Goal: Task Accomplishment & Management: Use online tool/utility

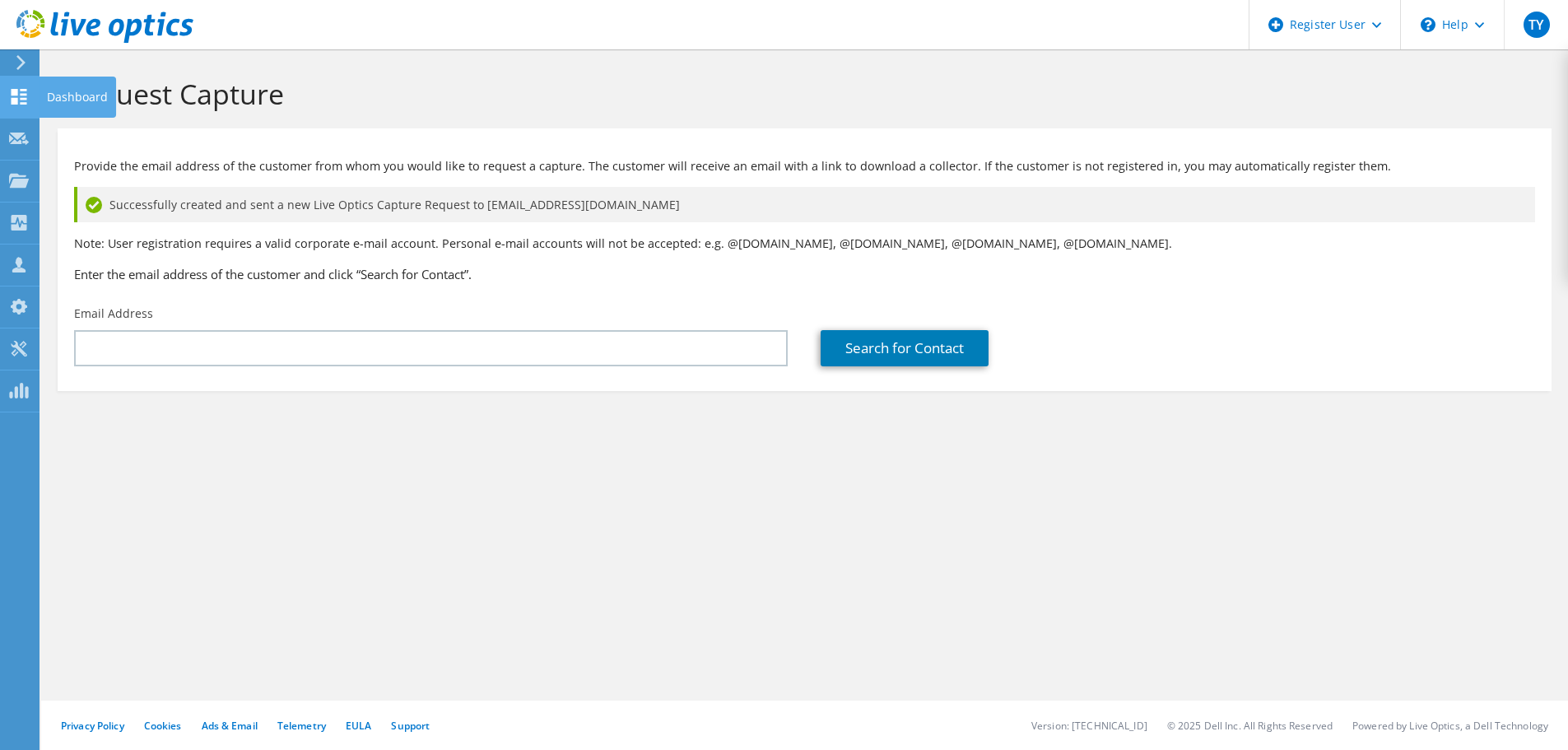
click at [19, 106] on div at bounding box center [19, 98] width 19 height 18
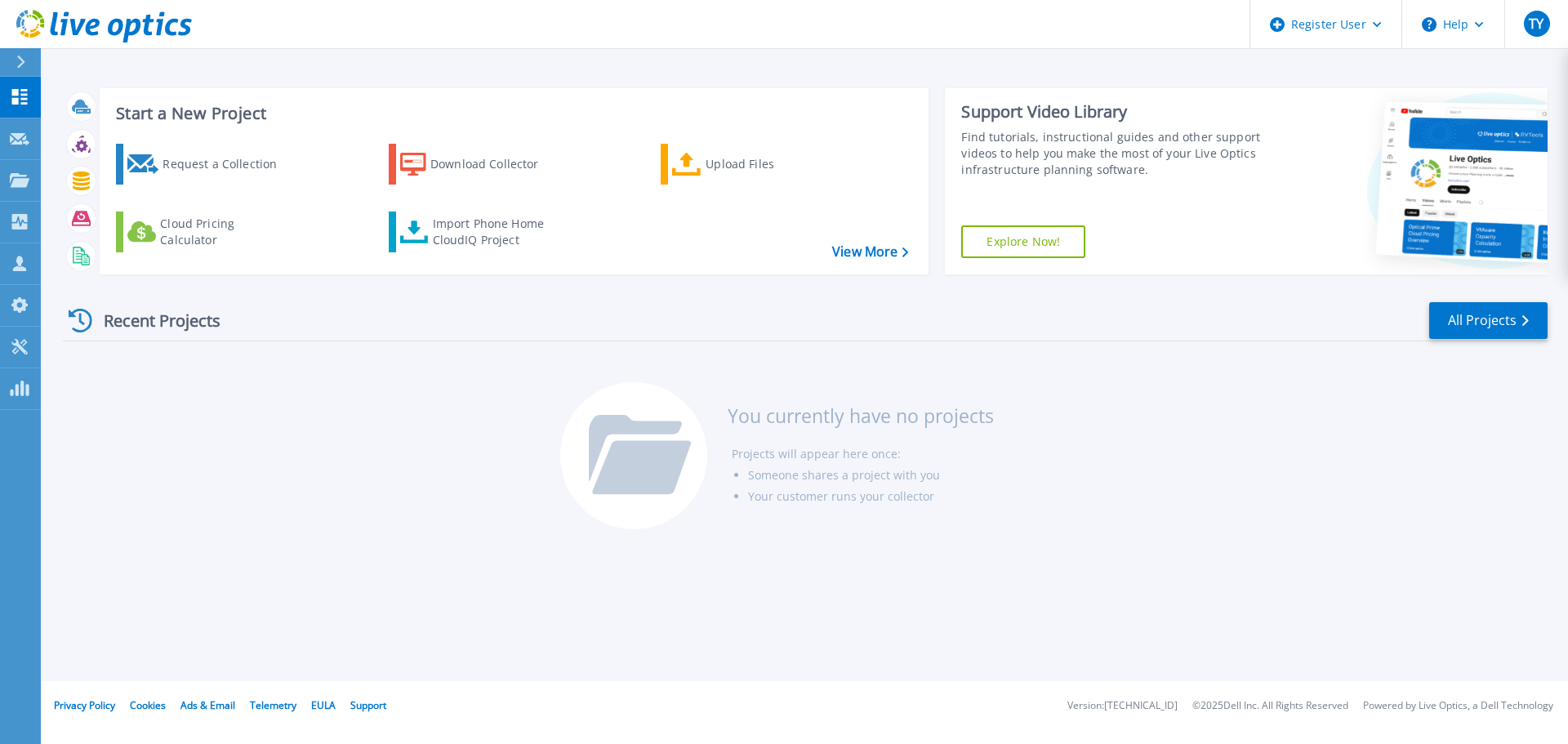
click at [22, 59] on icon at bounding box center [22, 62] width 8 height 13
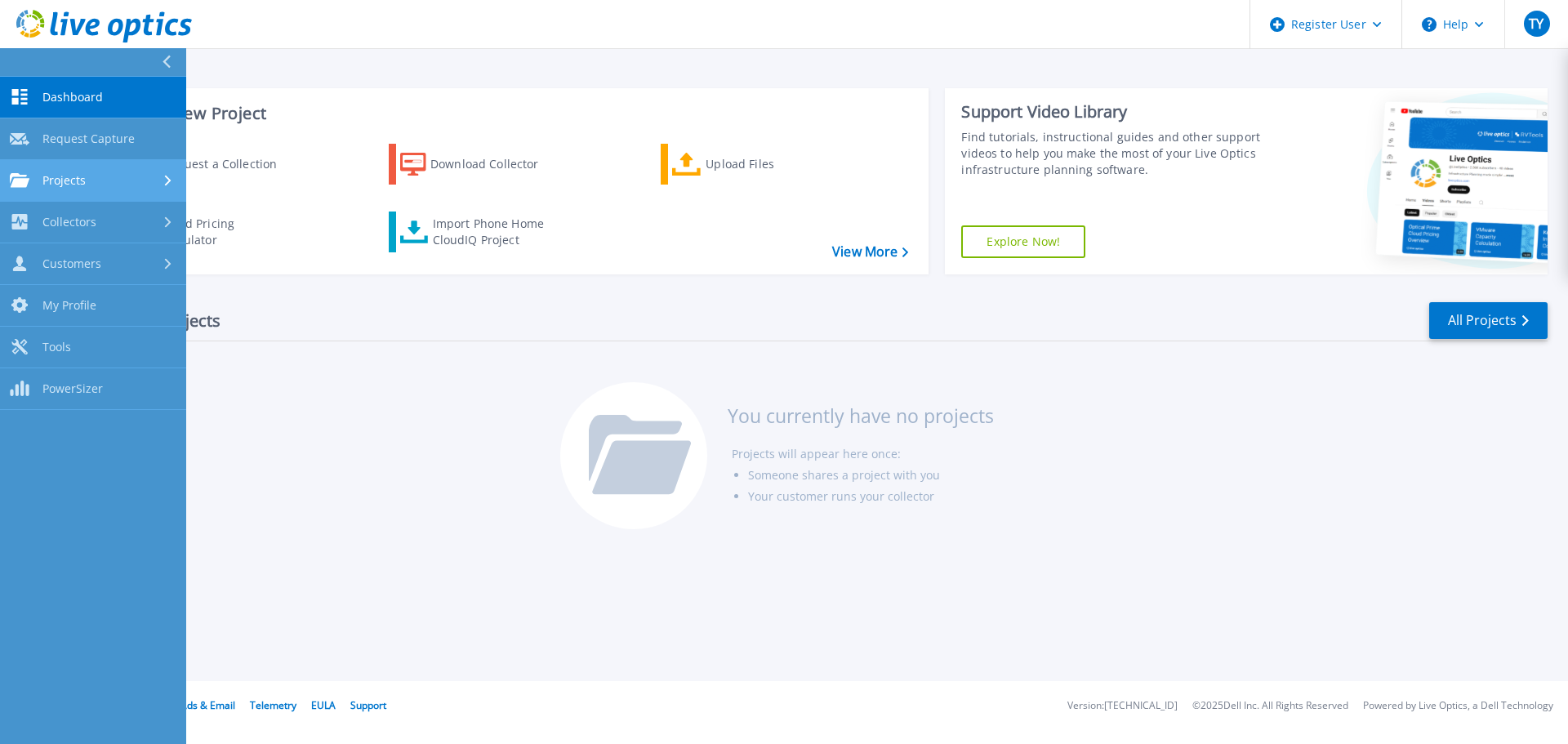
click at [121, 185] on div "Projects" at bounding box center [93, 181] width 166 height 15
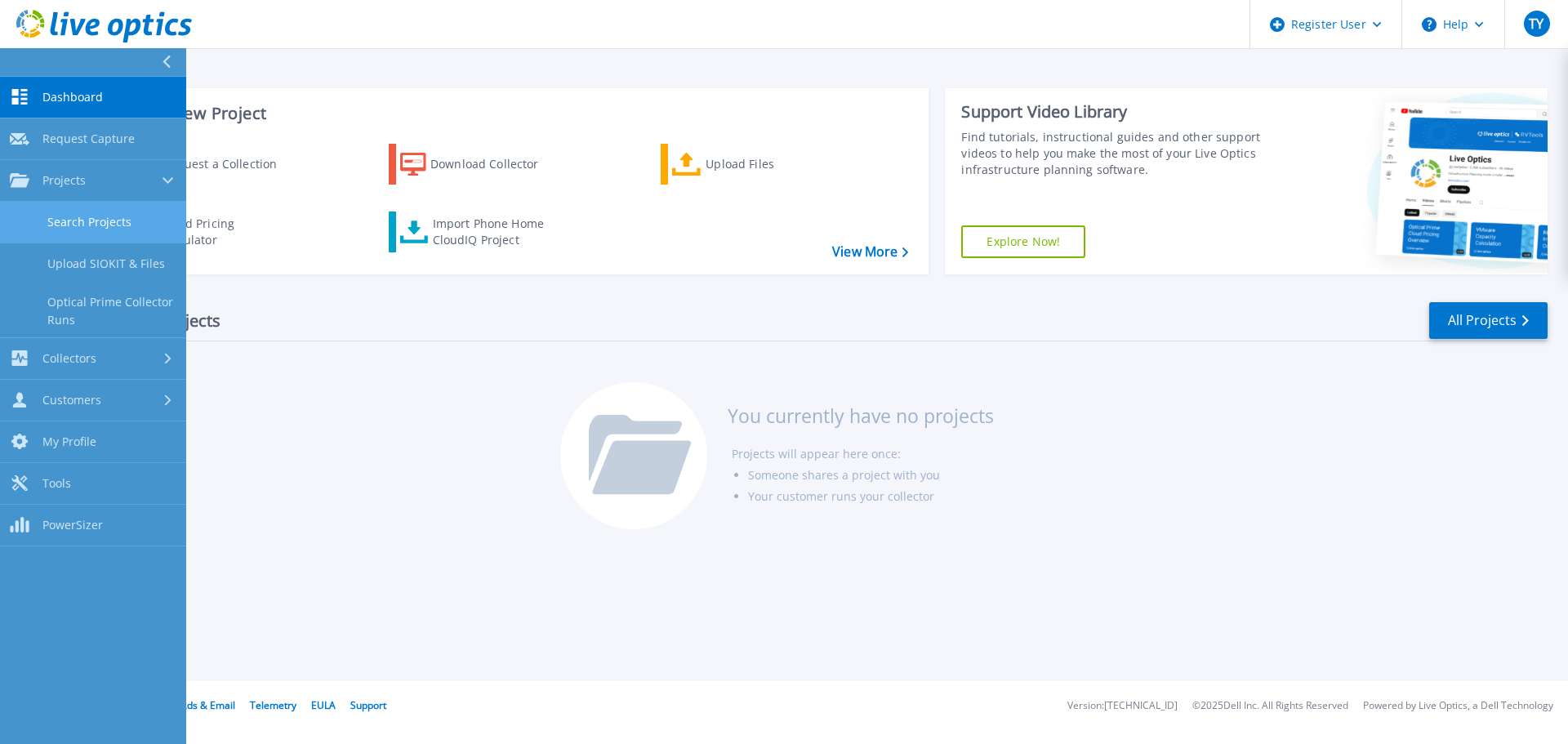
click at [110, 219] on link "Search Projects" at bounding box center [93, 222] width 186 height 42
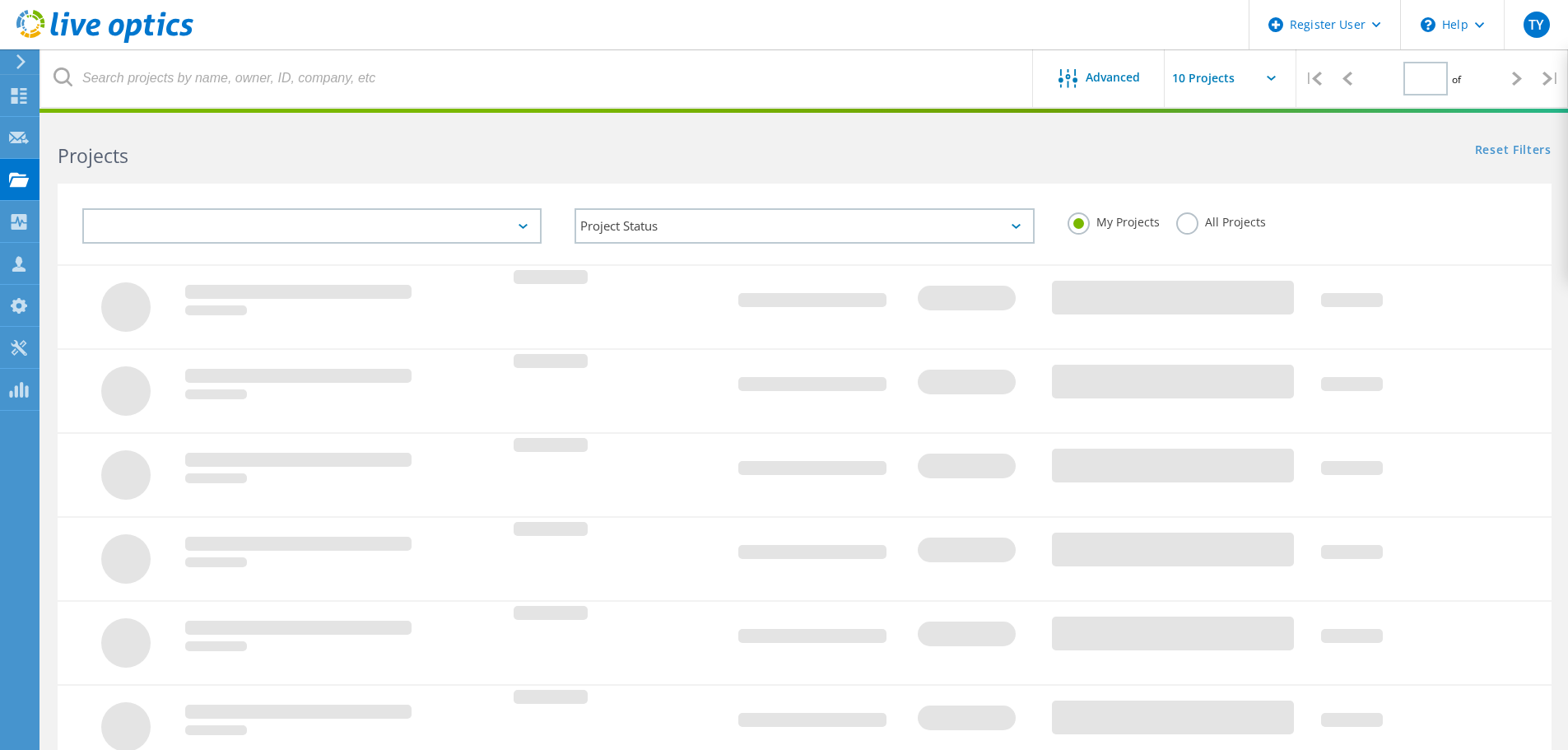
type input "1"
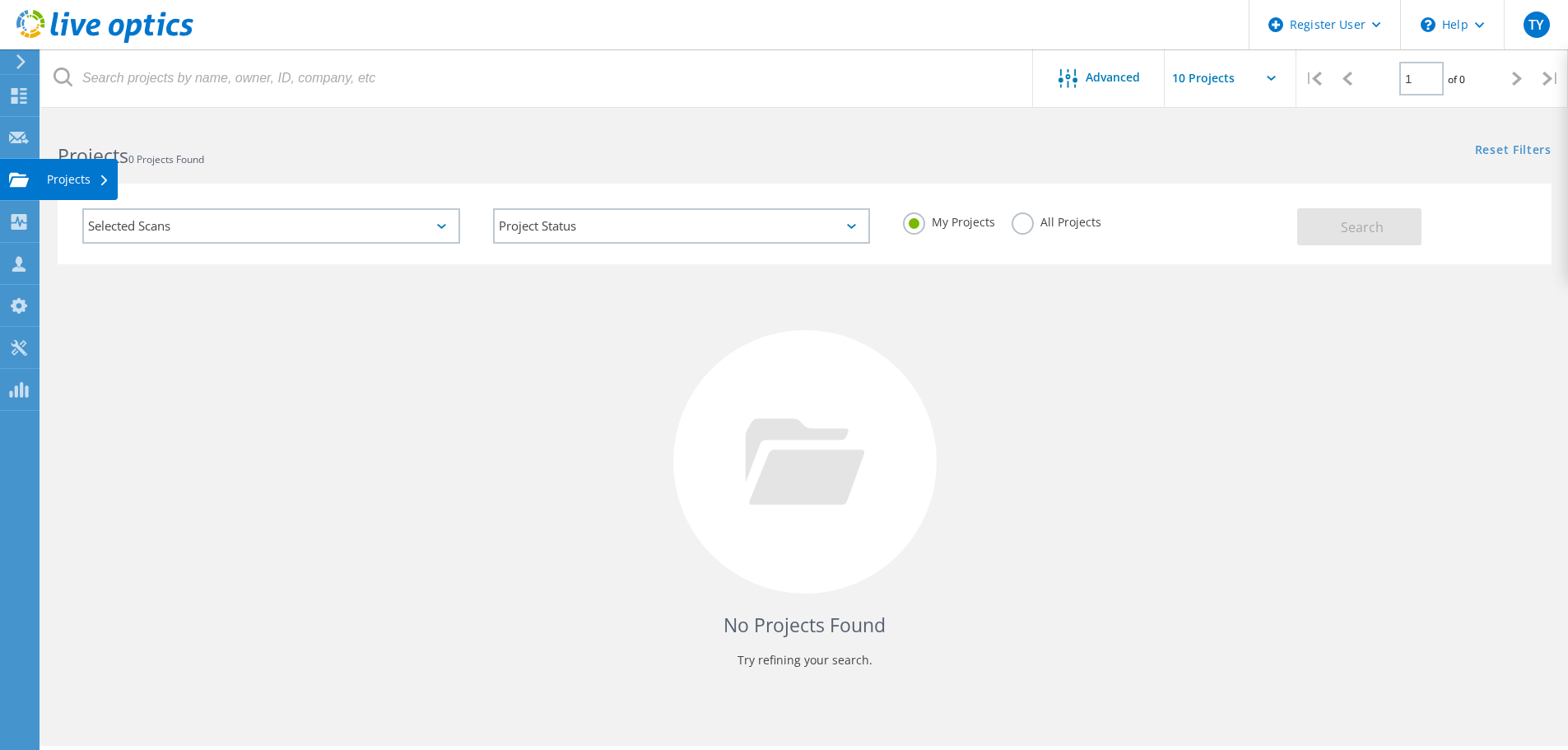
click at [23, 174] on use at bounding box center [19, 179] width 19 height 14
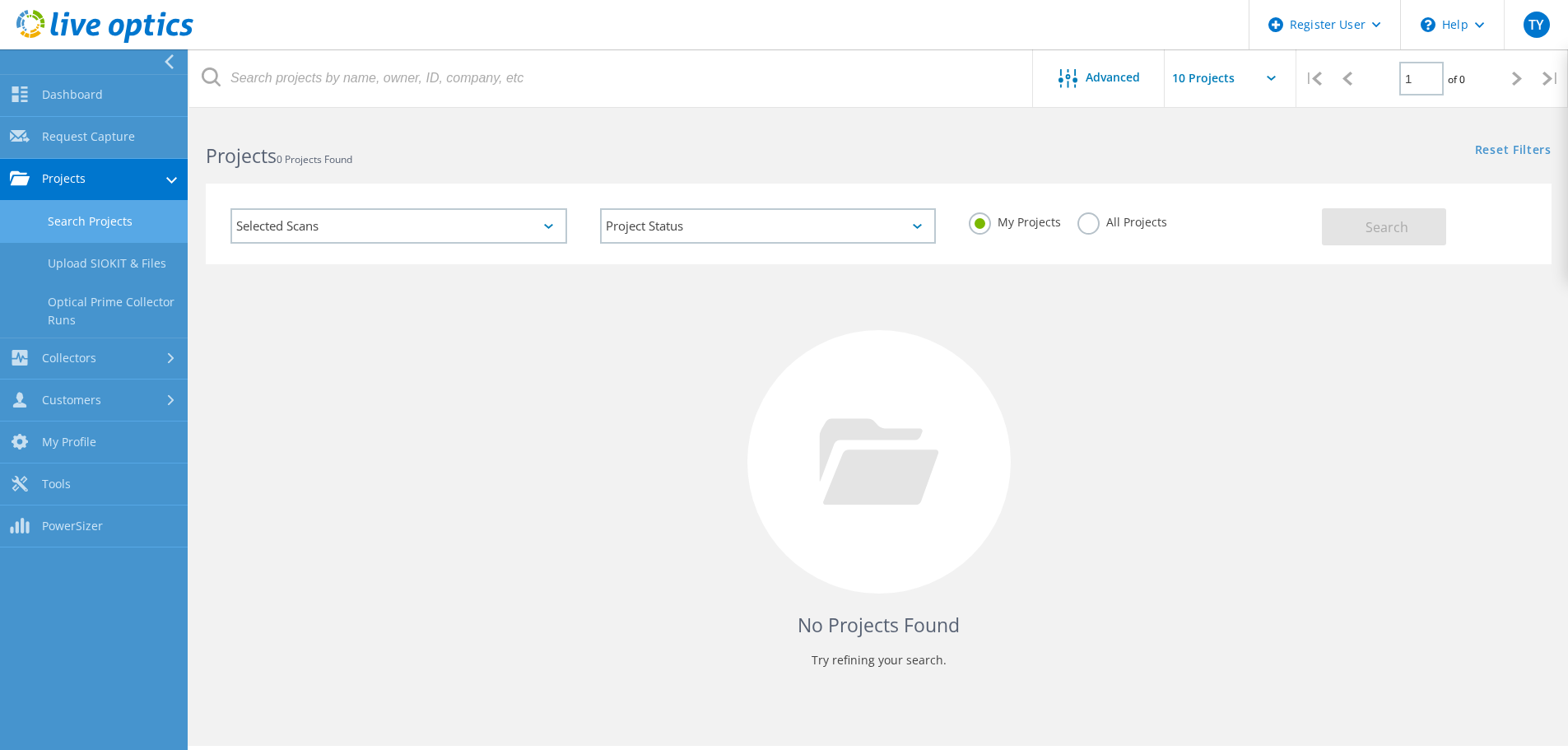
drag, startPoint x: 108, startPoint y: 269, endPoint x: 274, endPoint y: 336, distance: 179.0
click at [109, 271] on link "Upload SIOKIT & Files" at bounding box center [94, 264] width 188 height 42
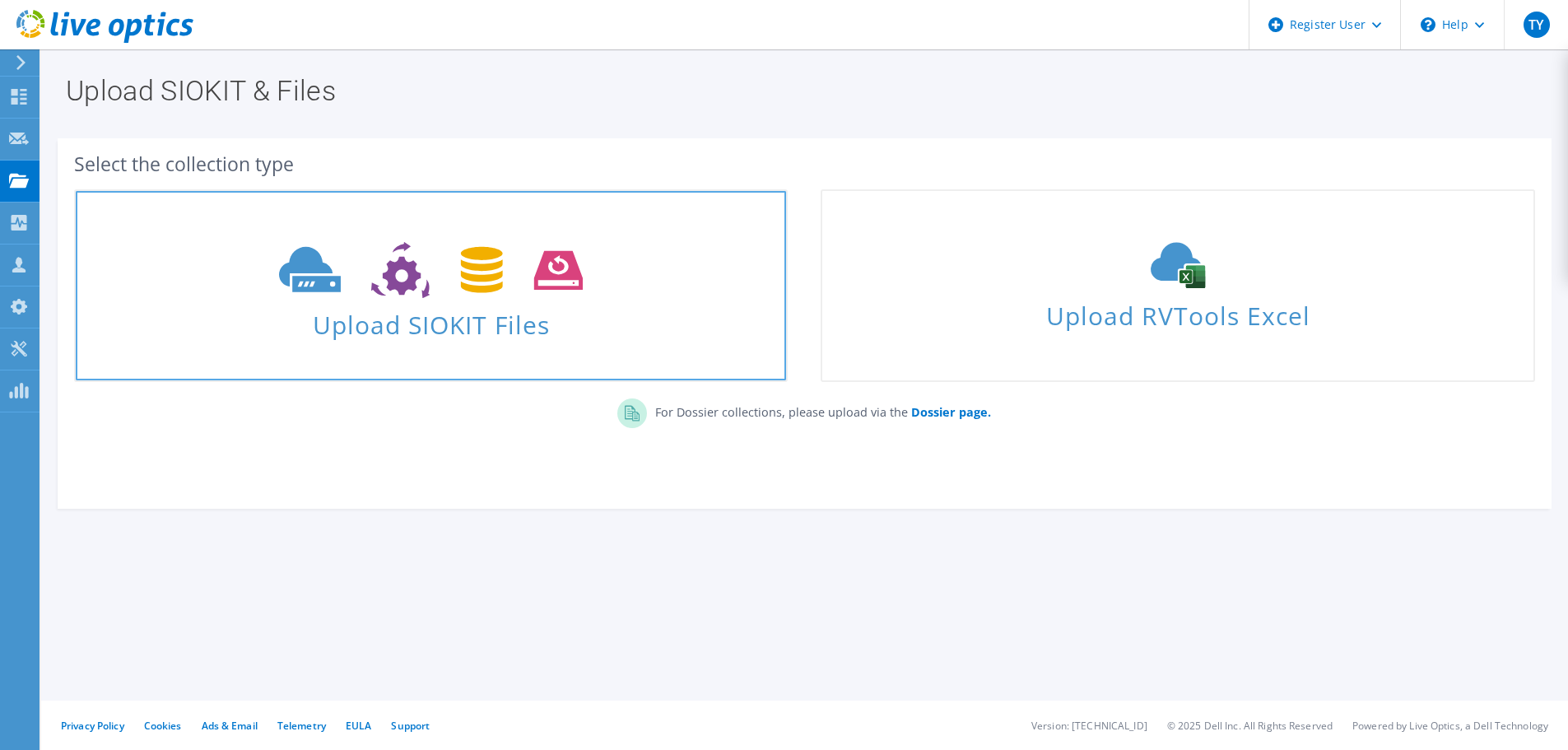
click at [472, 326] on span "Upload SIOKIT Files" at bounding box center [431, 319] width 711 height 35
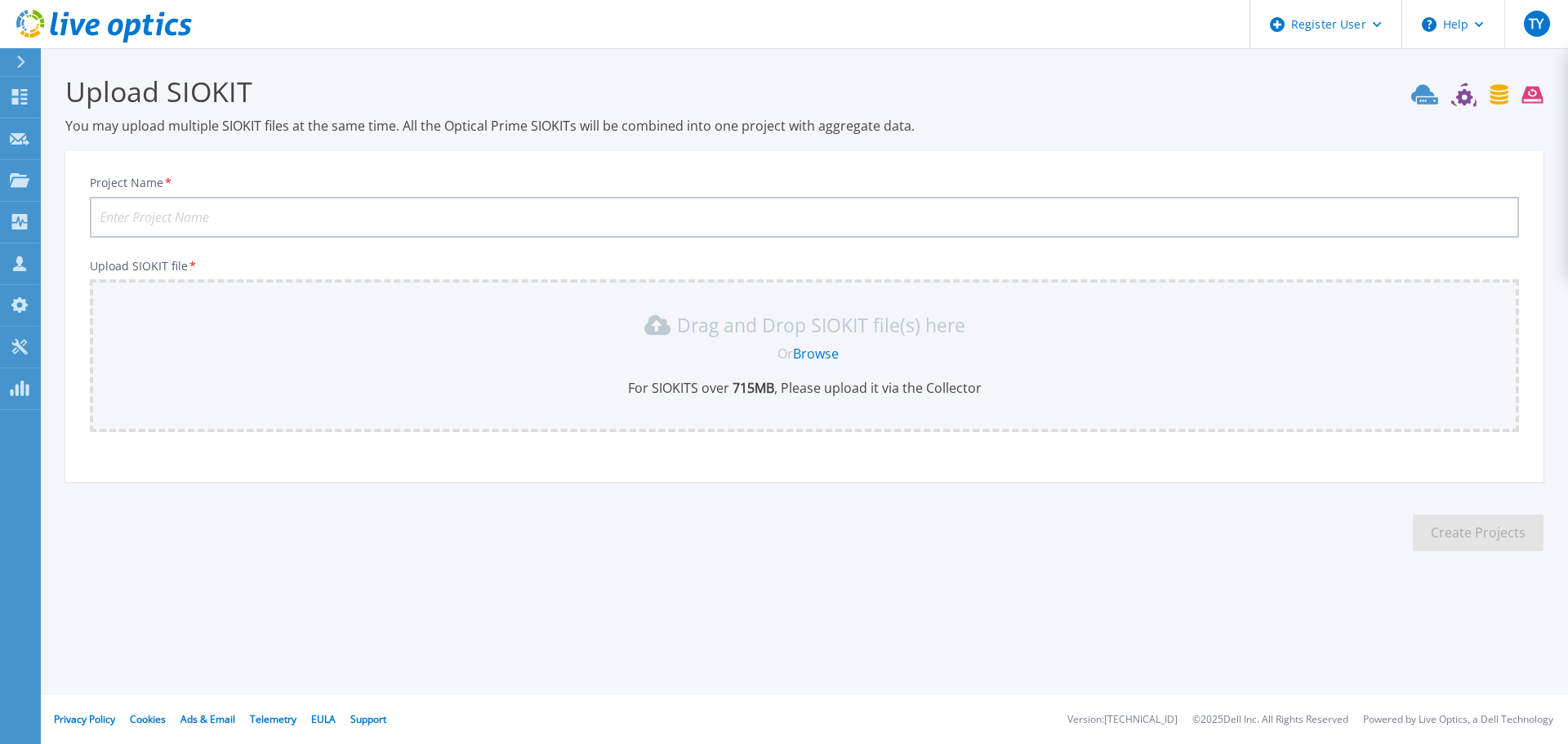
click at [304, 204] on input "Project Name *" at bounding box center [804, 217] width 1429 height 41
click at [192, 221] on input "Project Name *" at bounding box center [804, 217] width 1429 height 41
click at [817, 349] on link "Browse" at bounding box center [815, 353] width 46 height 18
click at [237, 213] on input "Greenplum DB Server" at bounding box center [804, 217] width 1429 height 41
type input "Greenplum DB Server - NEW"
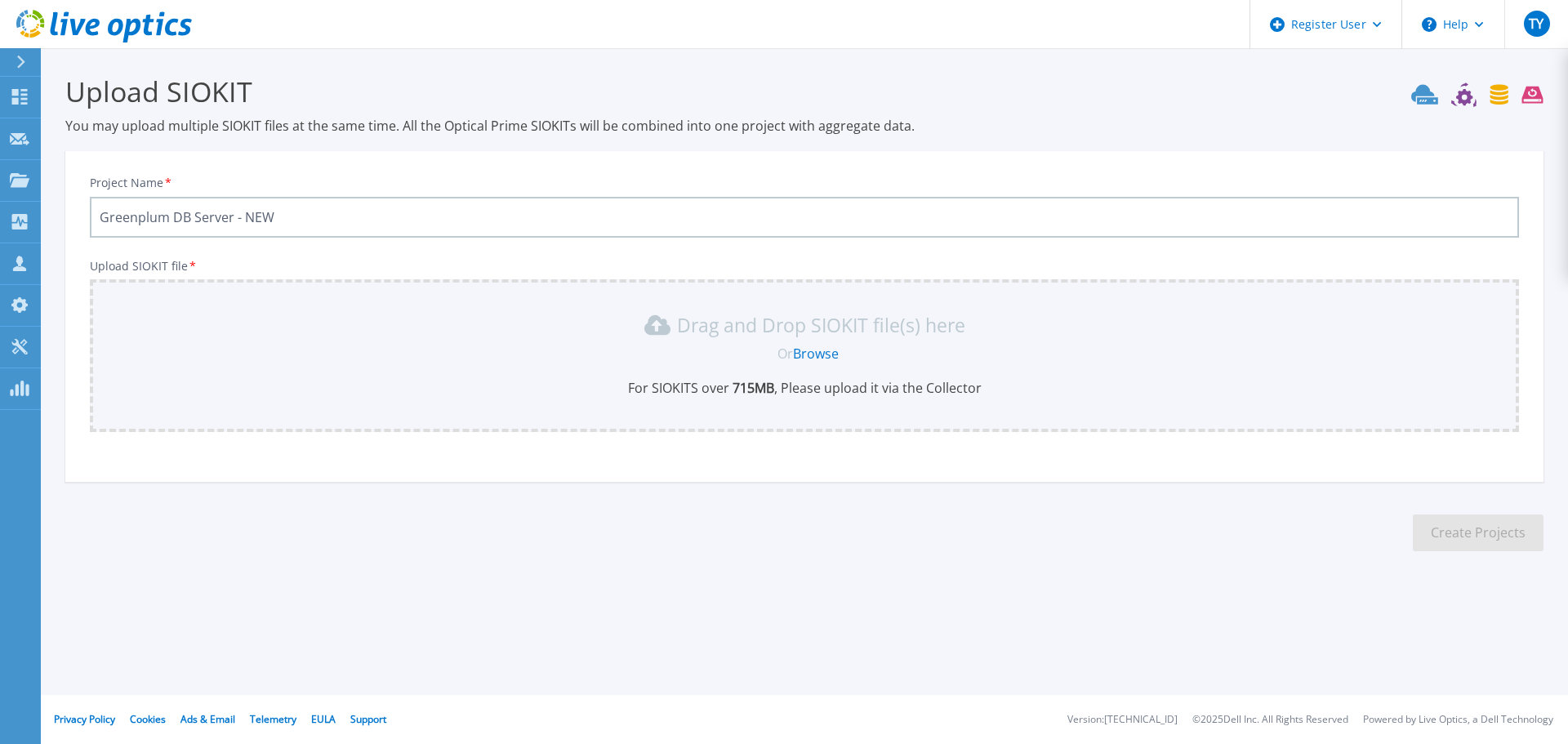
click at [824, 346] on link "Browse" at bounding box center [815, 353] width 46 height 18
click at [814, 354] on link "Browse" at bounding box center [815, 353] width 46 height 18
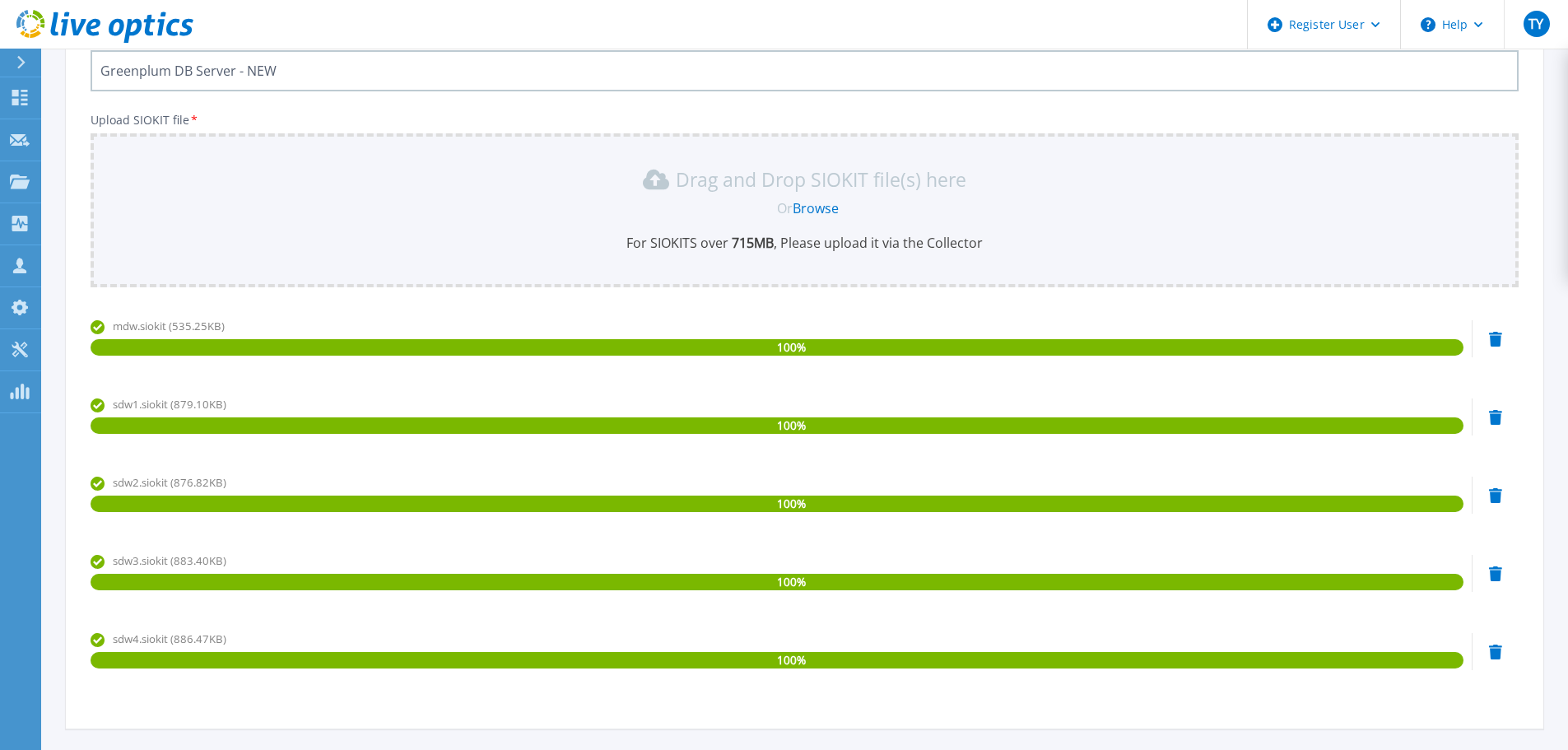
scroll to position [297, 0]
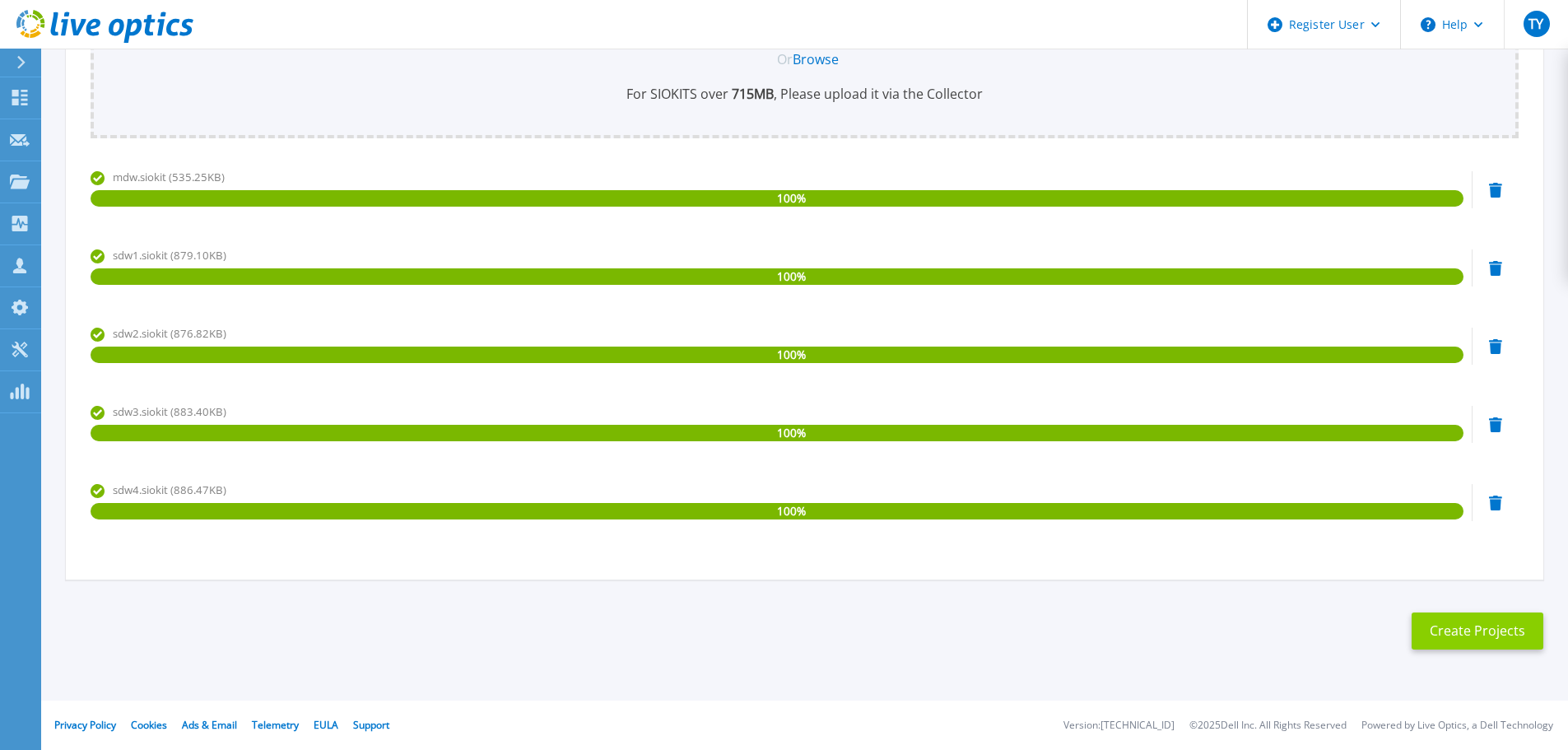
click at [1490, 633] on button "Create Projects" at bounding box center [1478, 631] width 132 height 37
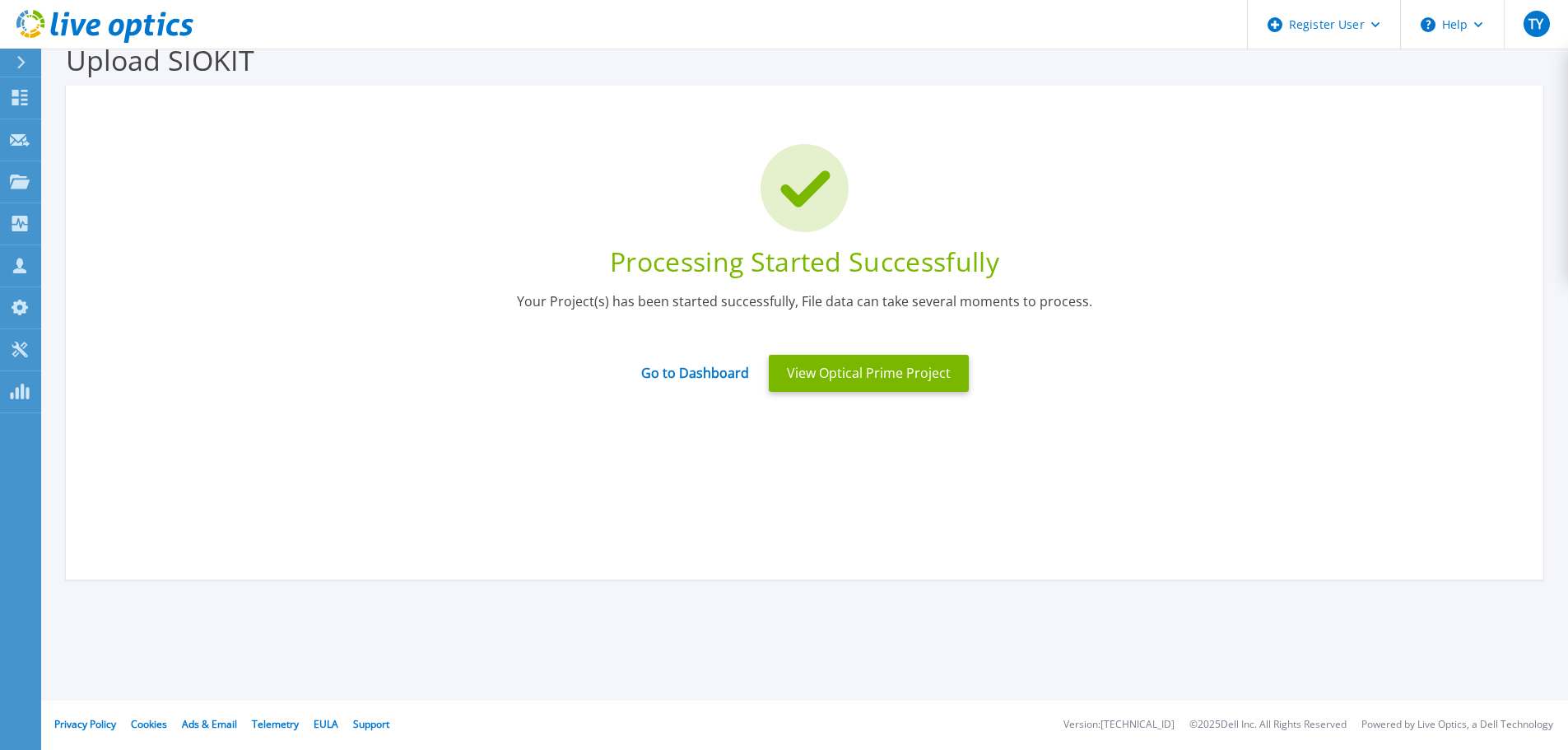
scroll to position [32, 0]
click at [905, 380] on button "View Optical Prime Project" at bounding box center [868, 373] width 200 height 37
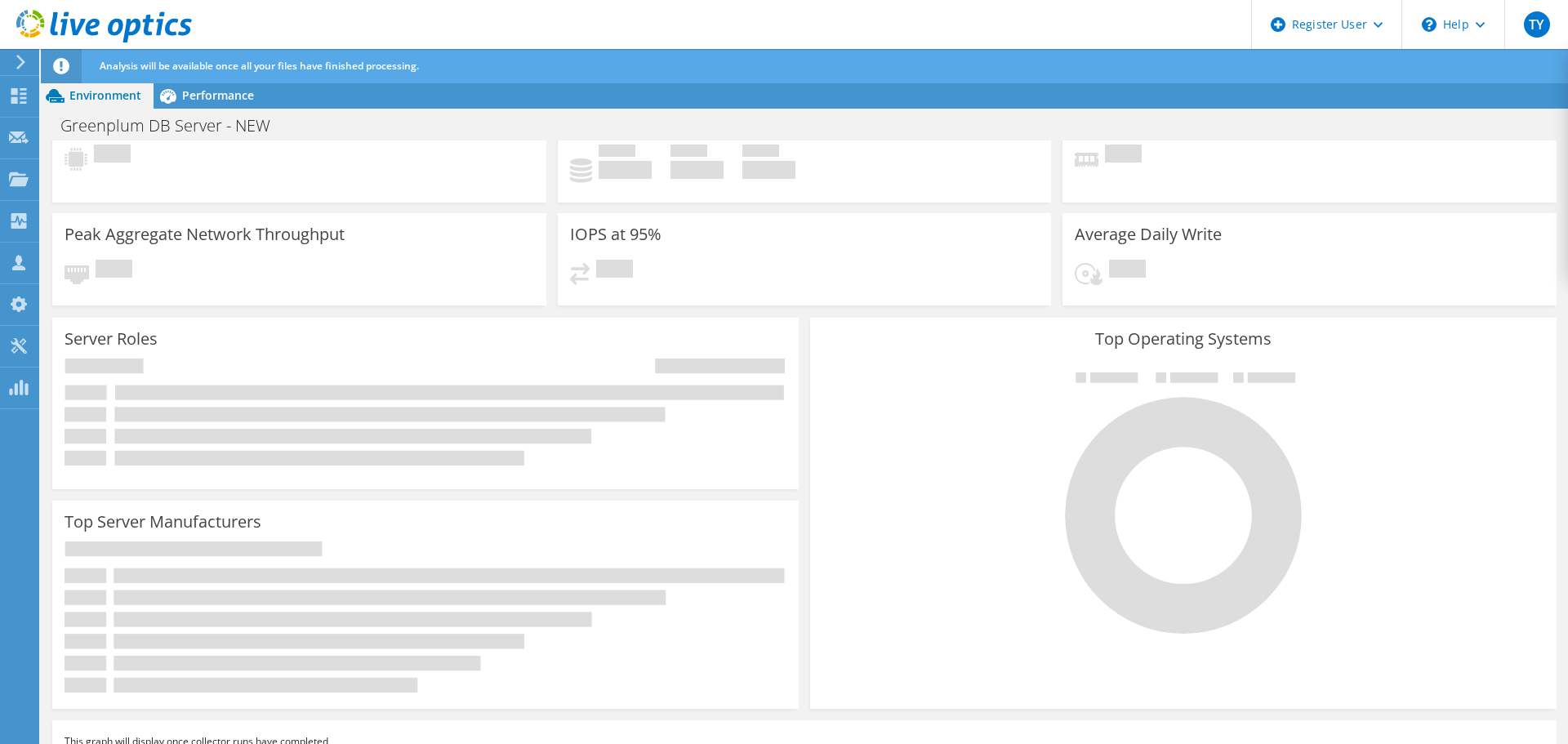
scroll to position [71, 0]
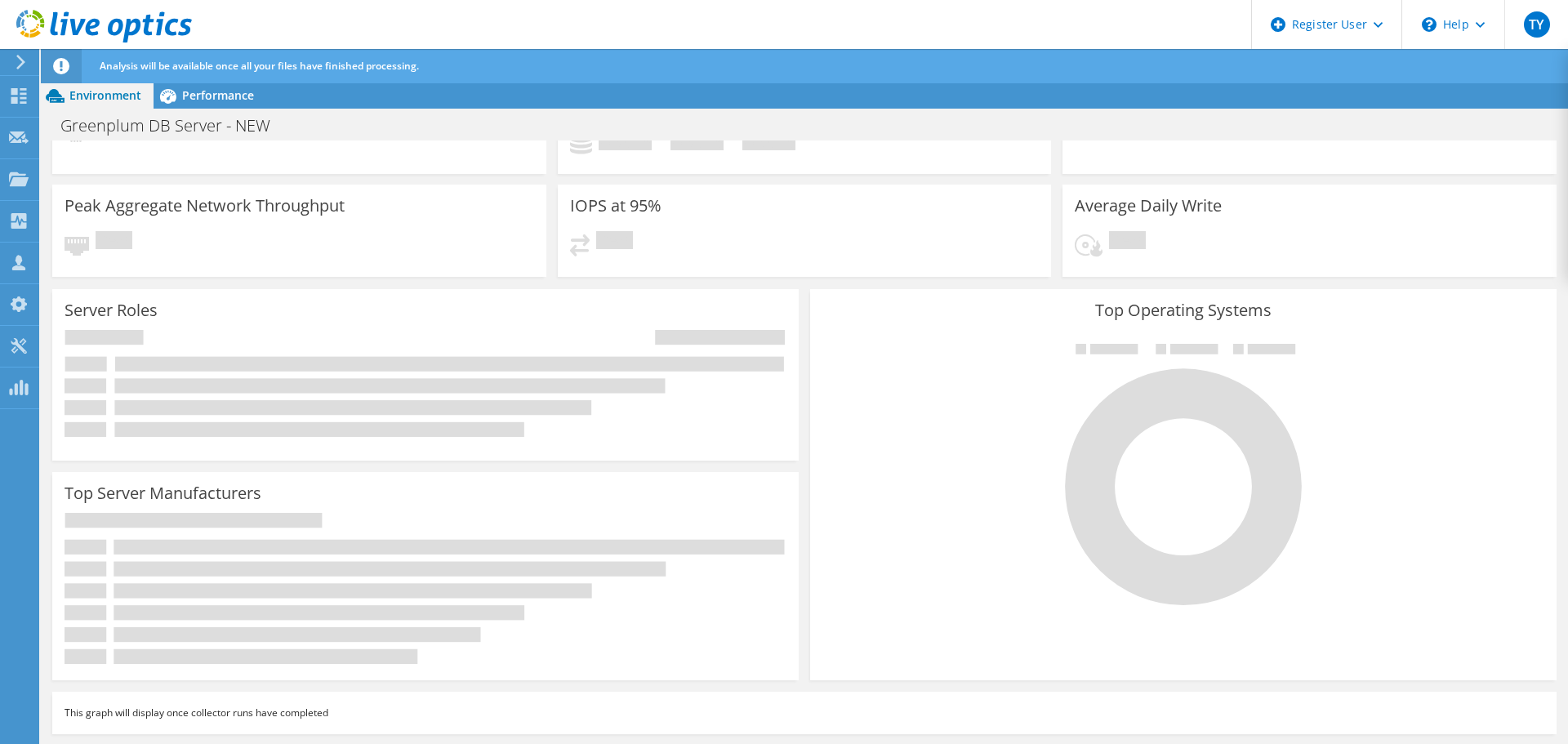
click at [524, 536] on icon at bounding box center [425, 589] width 722 height 152
click at [209, 99] on span "Performance" at bounding box center [218, 94] width 72 height 16
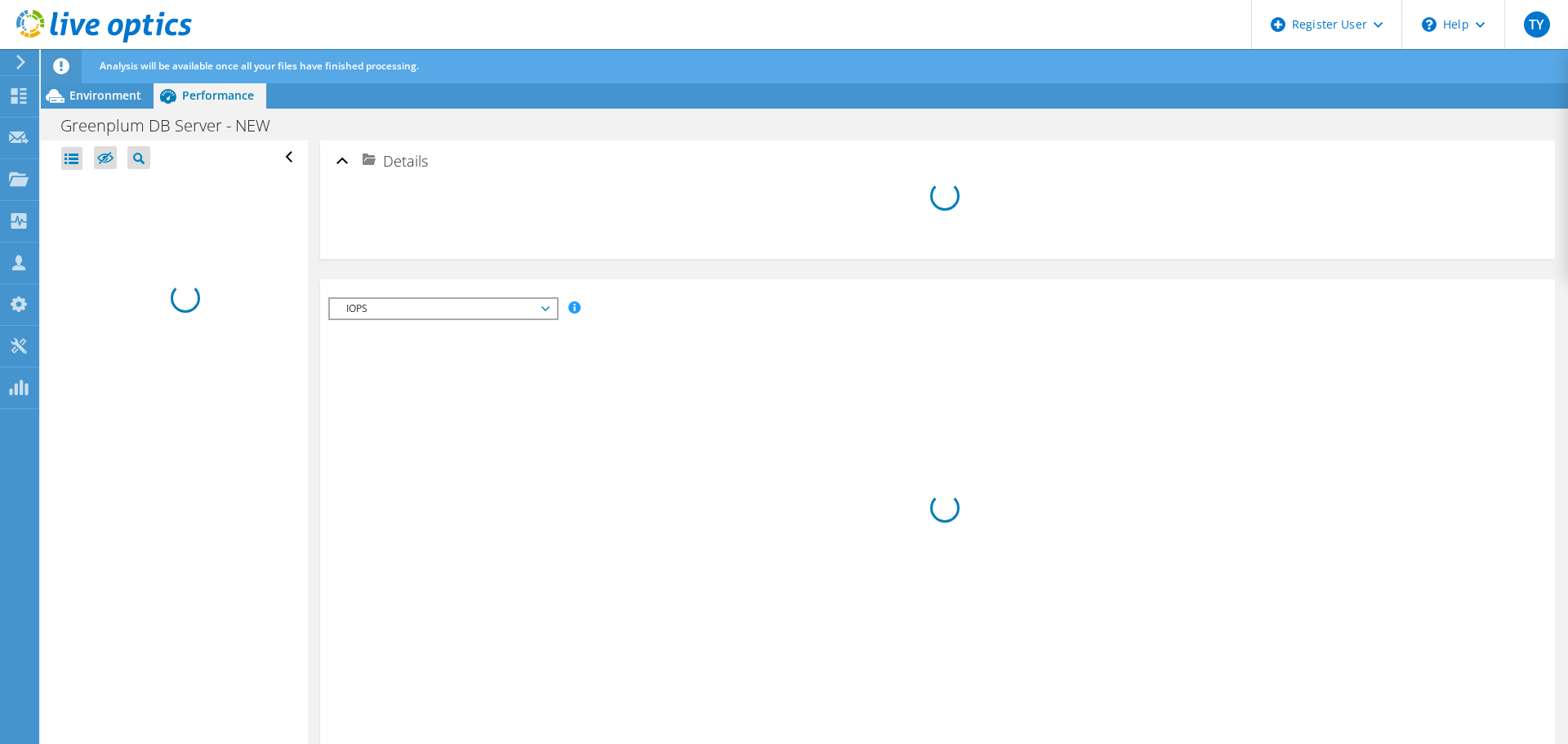
scroll to position [0, 0]
click at [117, 99] on span "Environment" at bounding box center [105, 94] width 72 height 16
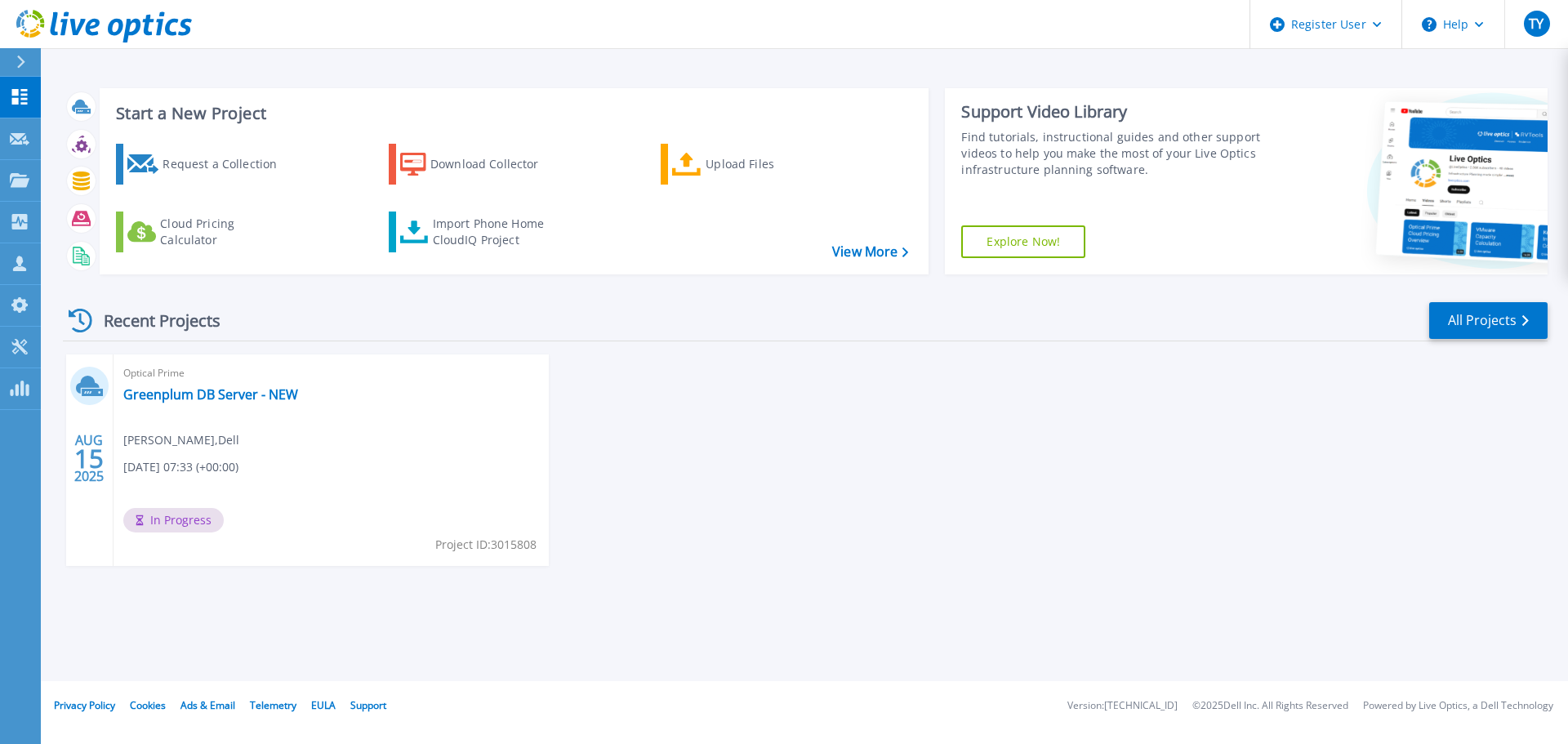
click at [320, 455] on div "Optical Prime Greenplum DB Server - NEW [PERSON_NAME] , Dell [DATE] 07:33 (+00:…" at bounding box center [331, 460] width 435 height 211
click at [14, 191] on link "Projects Projects" at bounding box center [20, 181] width 41 height 42
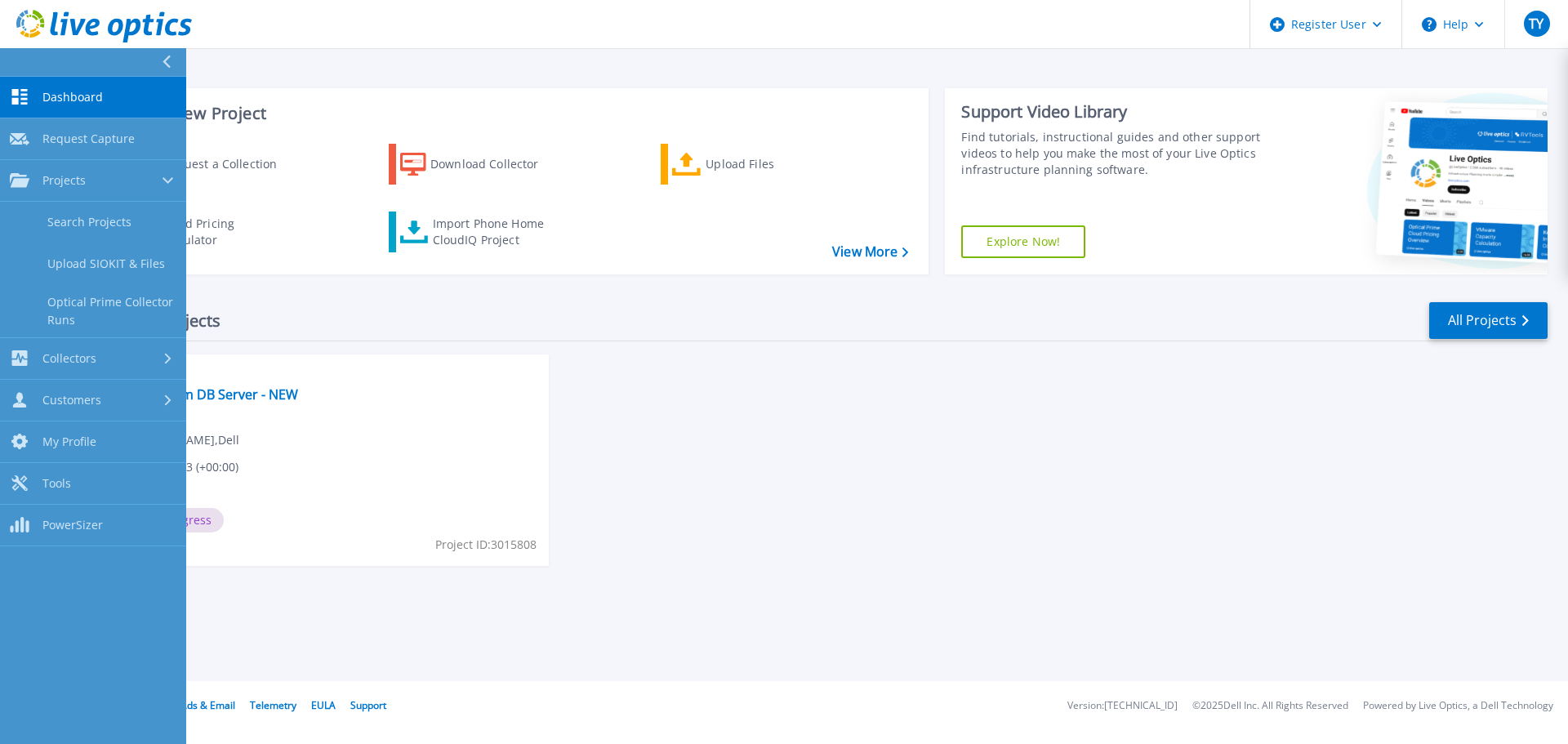
click at [764, 466] on div "AUG 15 2025 Optical Prime Greenplum DB Server - NEW Terrence Yeoh , Dell 08/15/…" at bounding box center [799, 476] width 1498 height 244
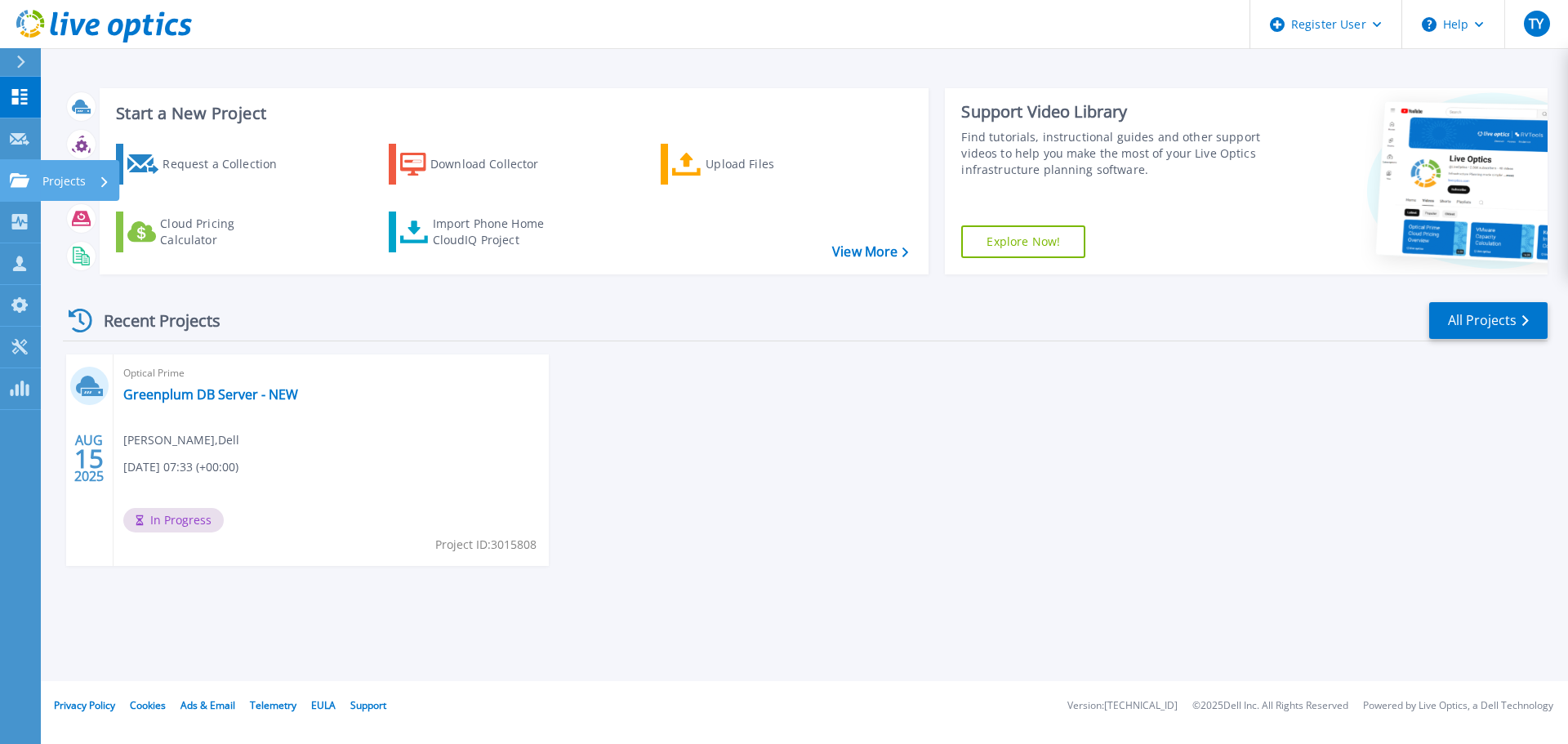
click at [95, 184] on div "Projects" at bounding box center [76, 181] width 67 height 43
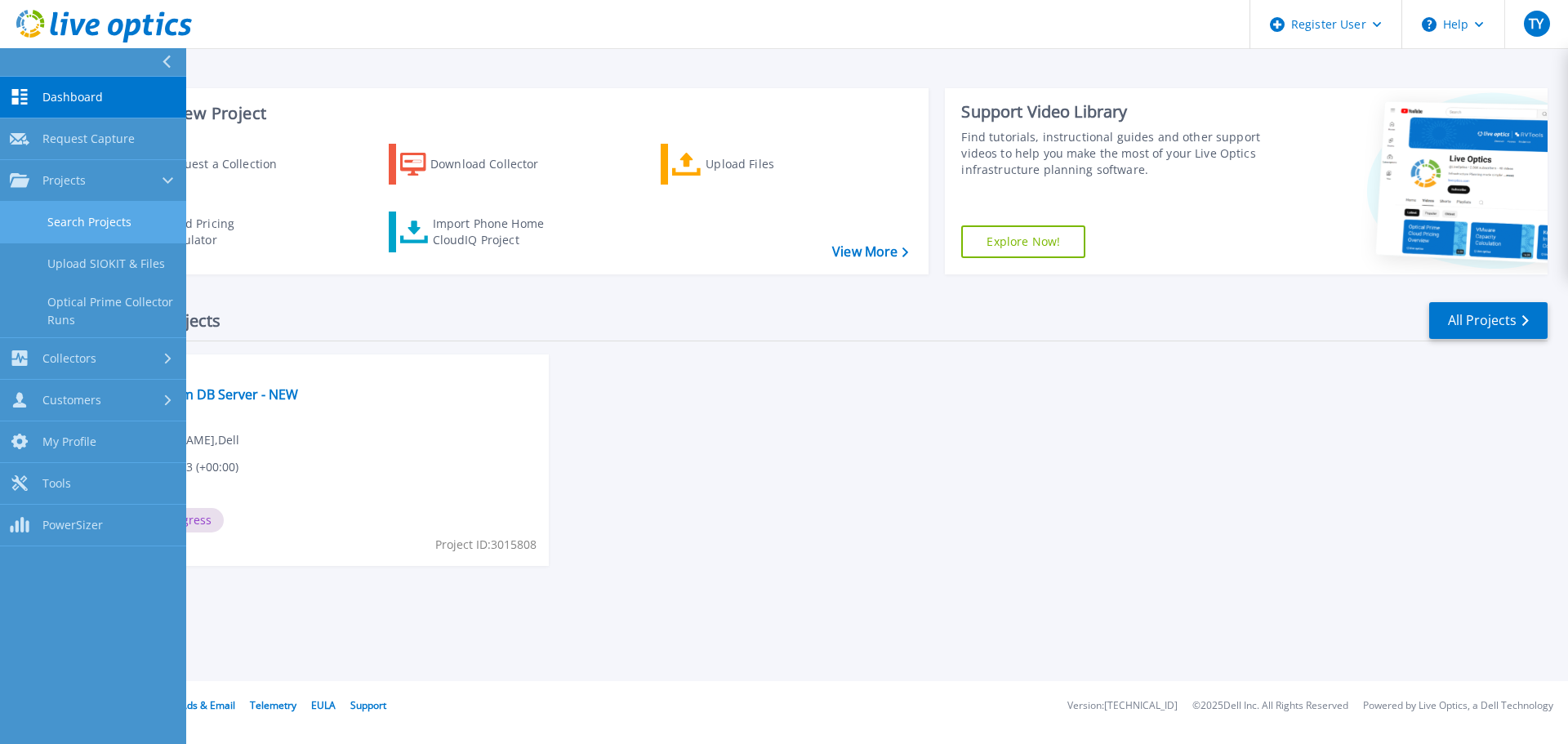
click at [110, 223] on link "Search Projects" at bounding box center [93, 222] width 186 height 42
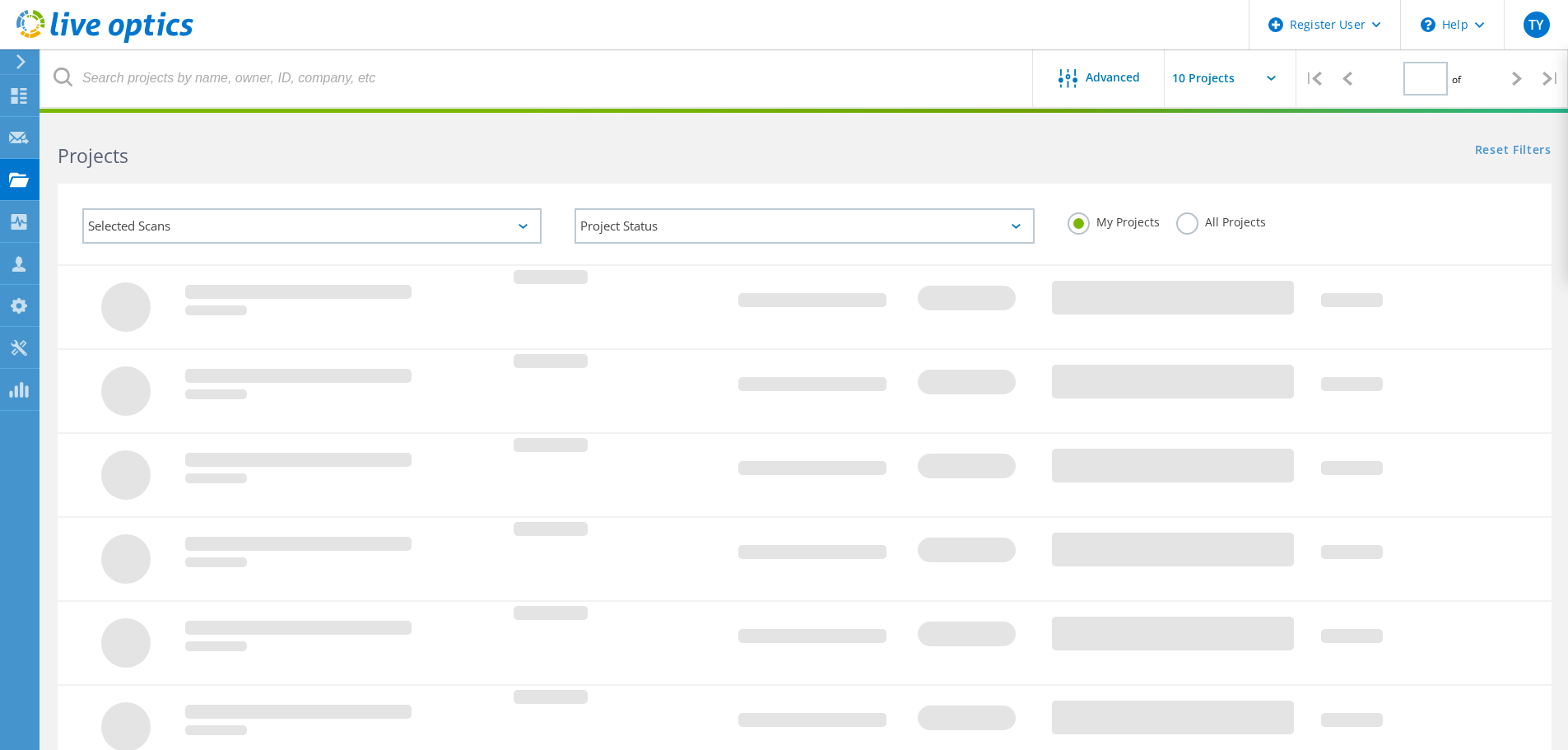
type input "1"
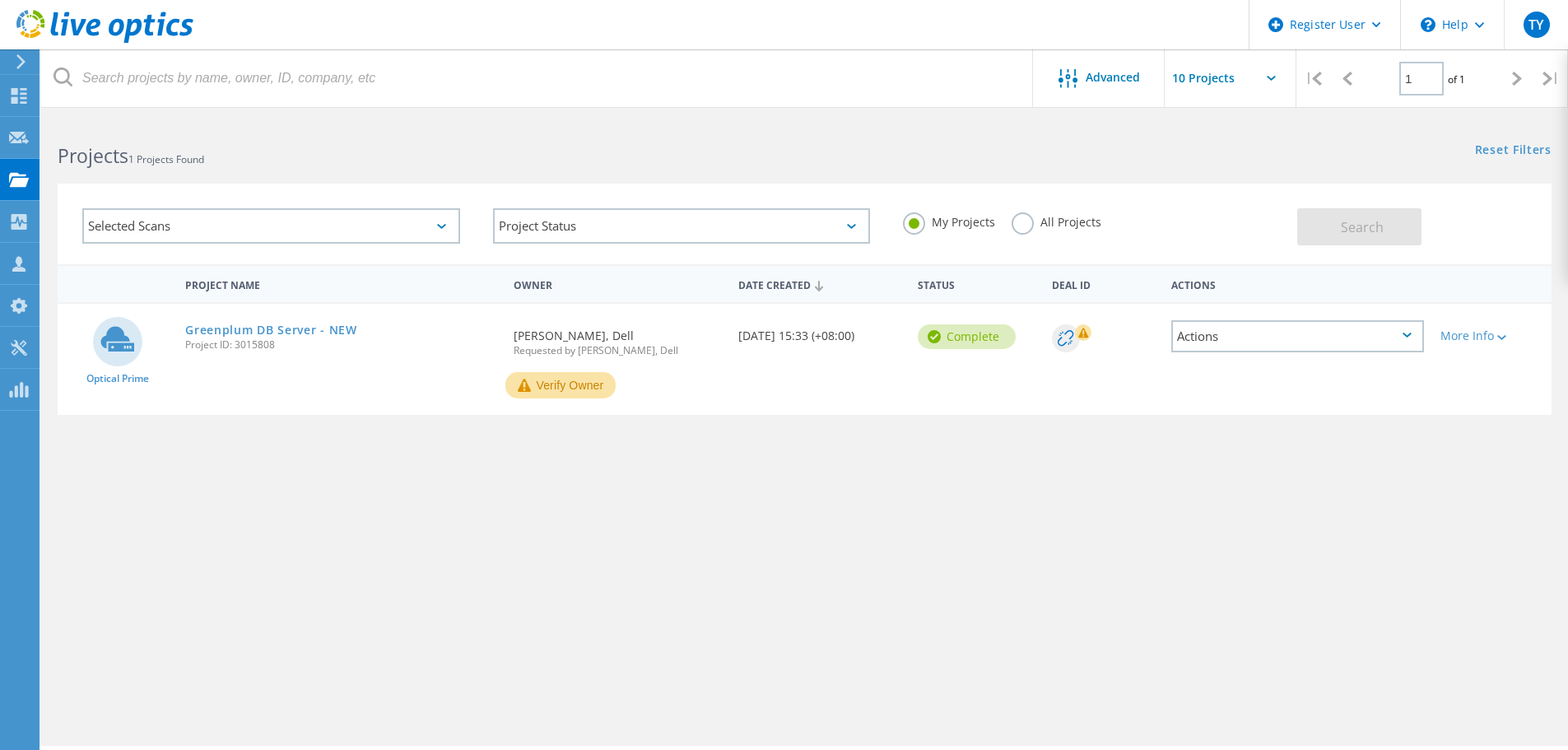
click at [591, 384] on button "Verify Owner" at bounding box center [561, 384] width 110 height 26
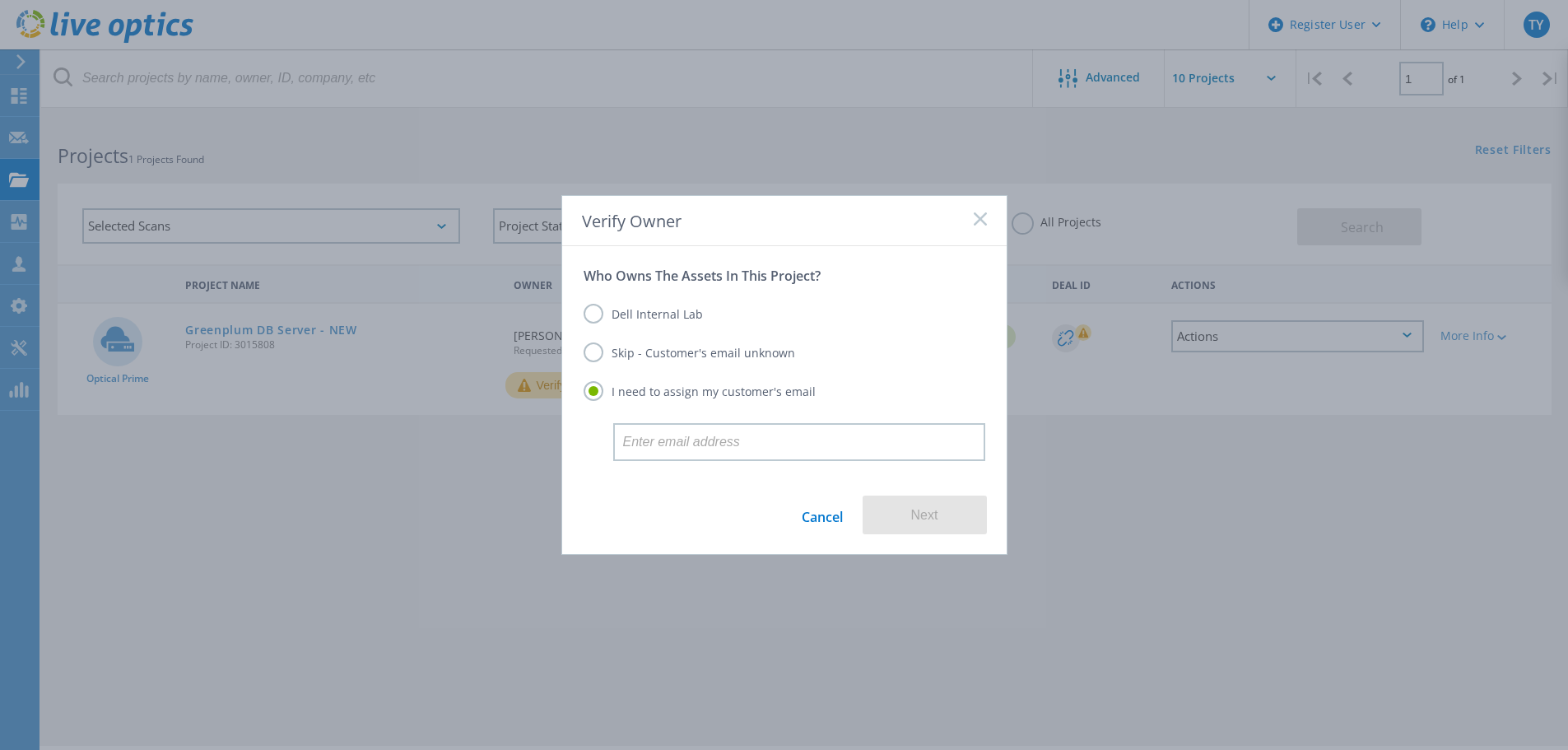
click at [977, 228] on div "Verify Owner" at bounding box center [784, 221] width 444 height 51
click at [982, 218] on rect at bounding box center [980, 218] width 14 height 14
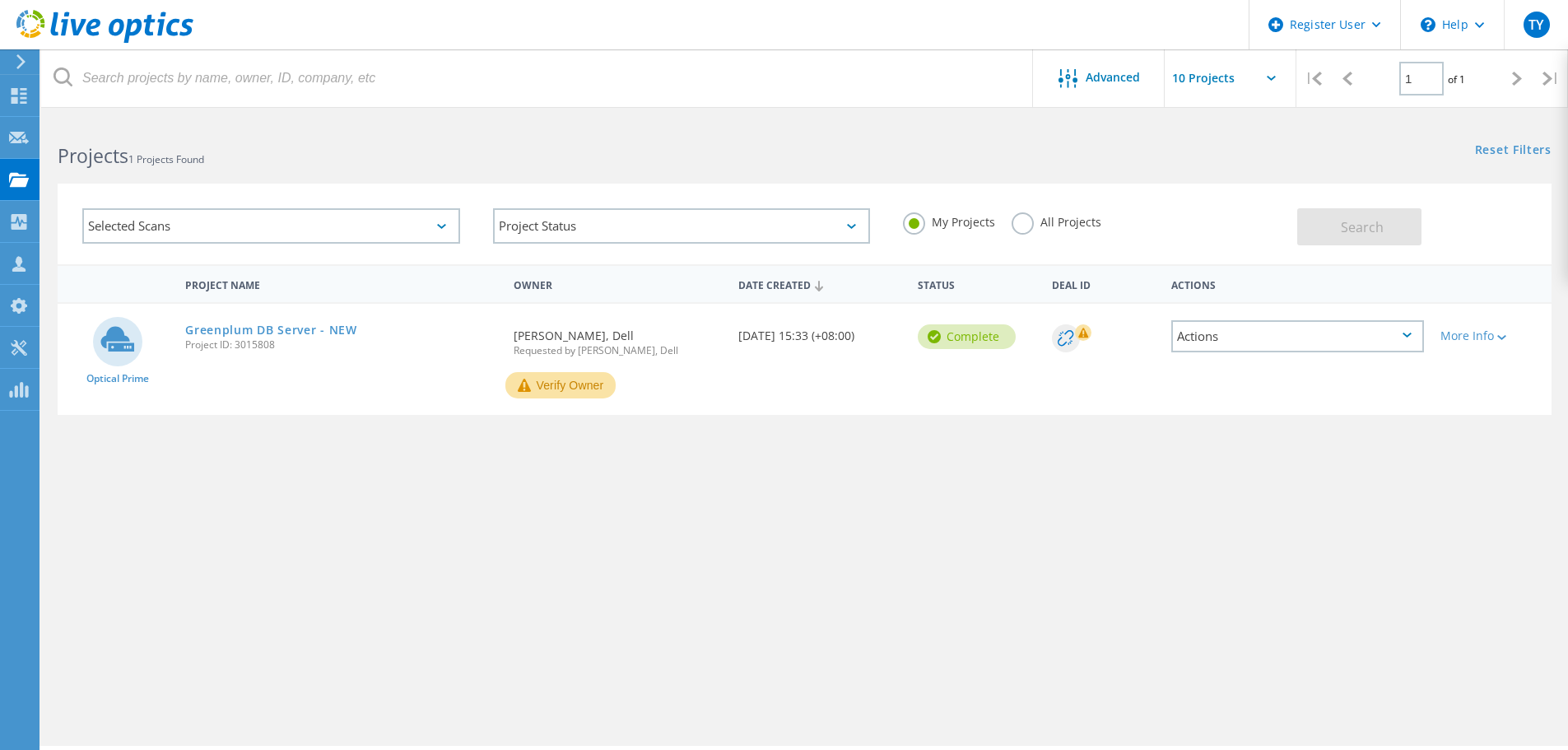
click at [1405, 329] on div "Actions" at bounding box center [1298, 336] width 253 height 32
click at [1257, 299] on div "View Project" at bounding box center [1298, 298] width 250 height 25
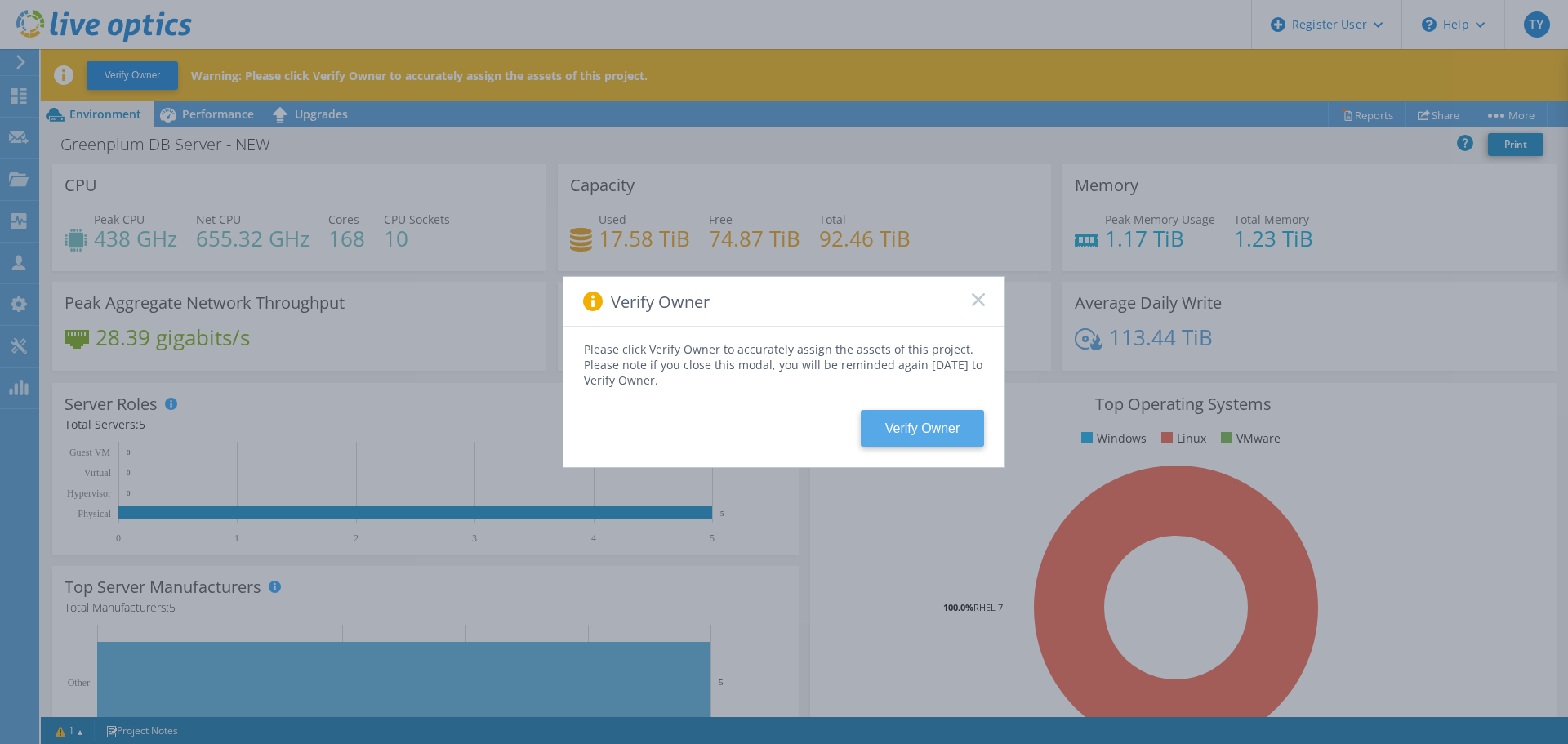
click at [946, 431] on button "Verify Owner" at bounding box center [922, 428] width 123 height 37
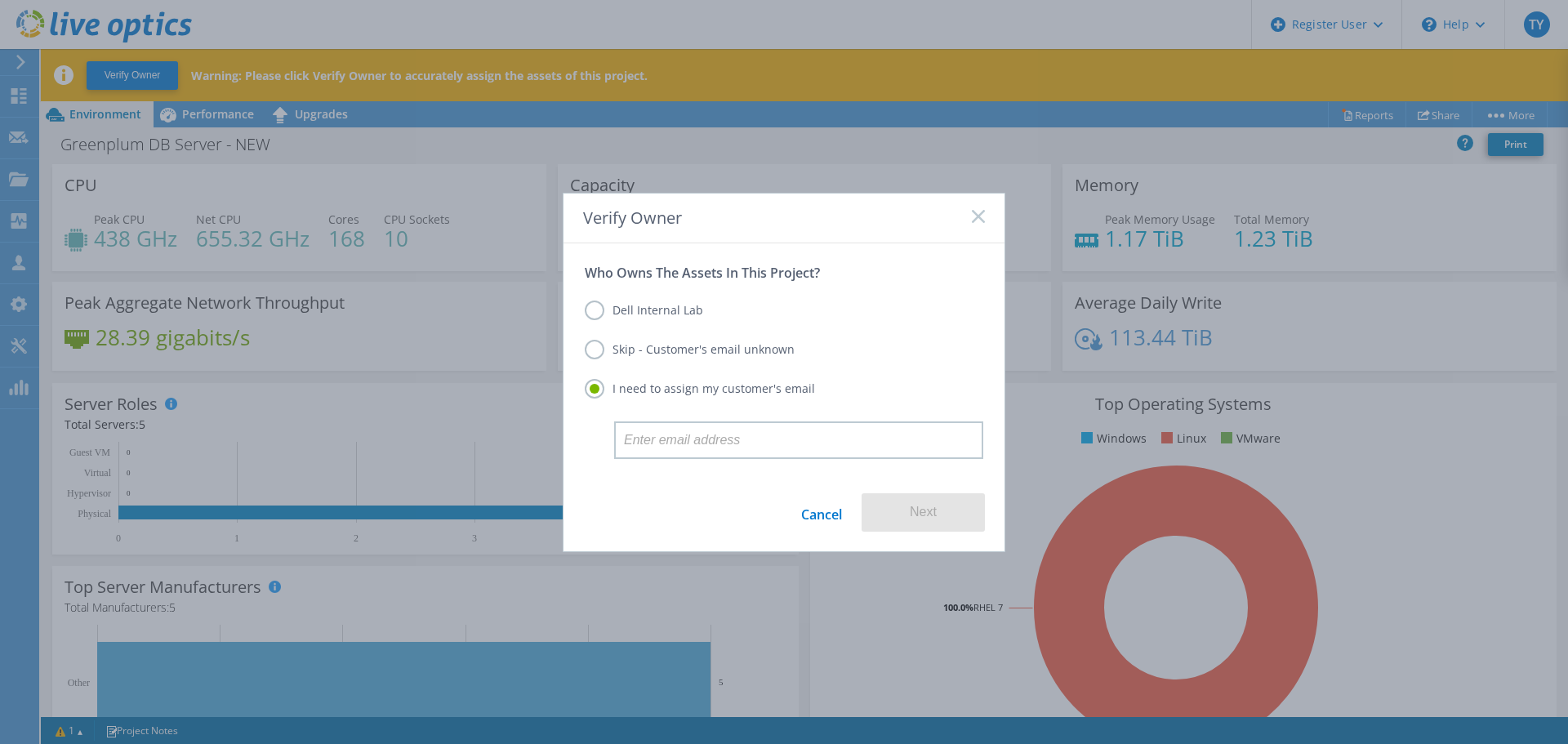
click at [601, 347] on label "Skip - Customer's email unknown" at bounding box center [689, 349] width 210 height 19
click at [0, 0] on input "Skip - Customer's email unknown" at bounding box center [0, 0] width 0 height 0
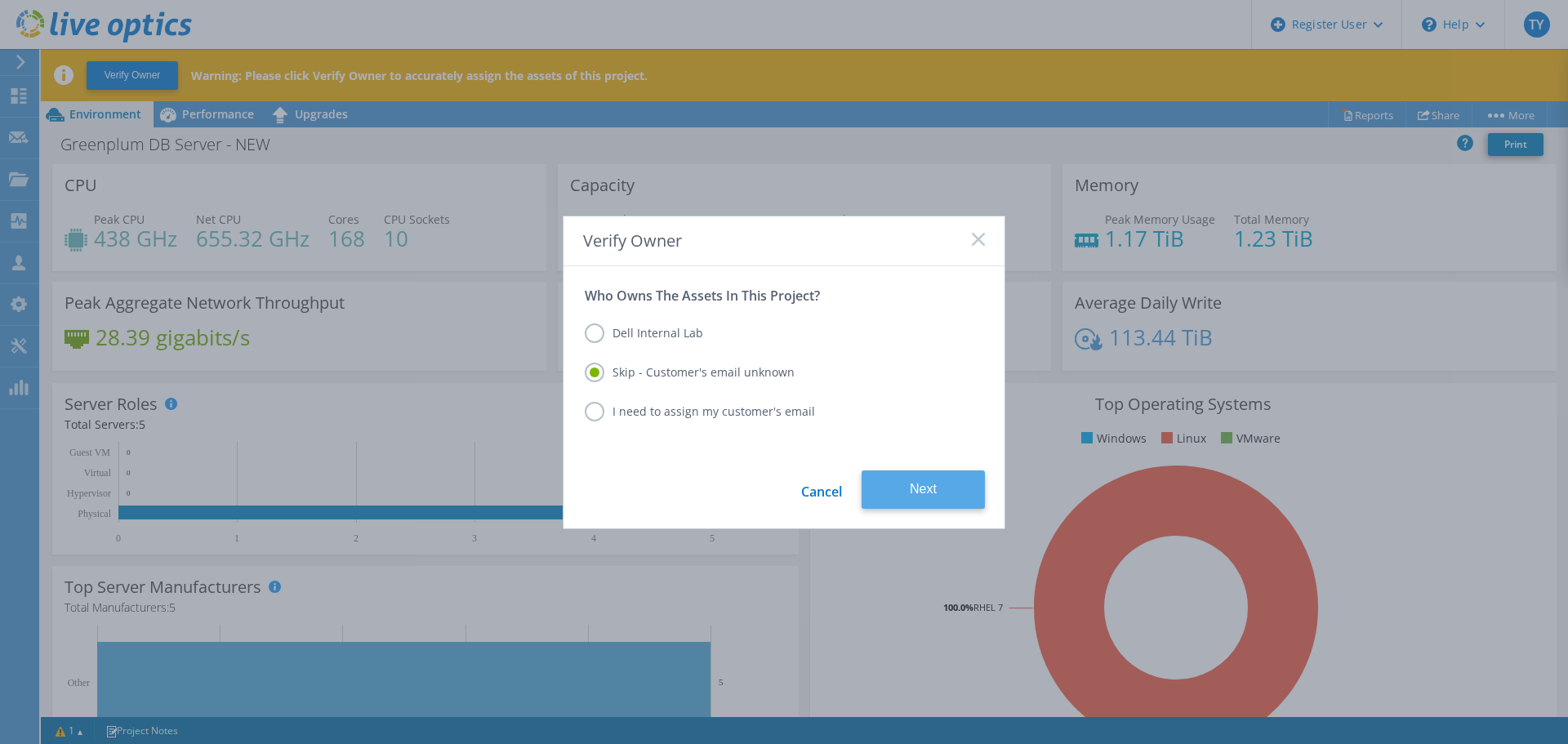
click at [917, 491] on button "Next" at bounding box center [922, 489] width 123 height 38
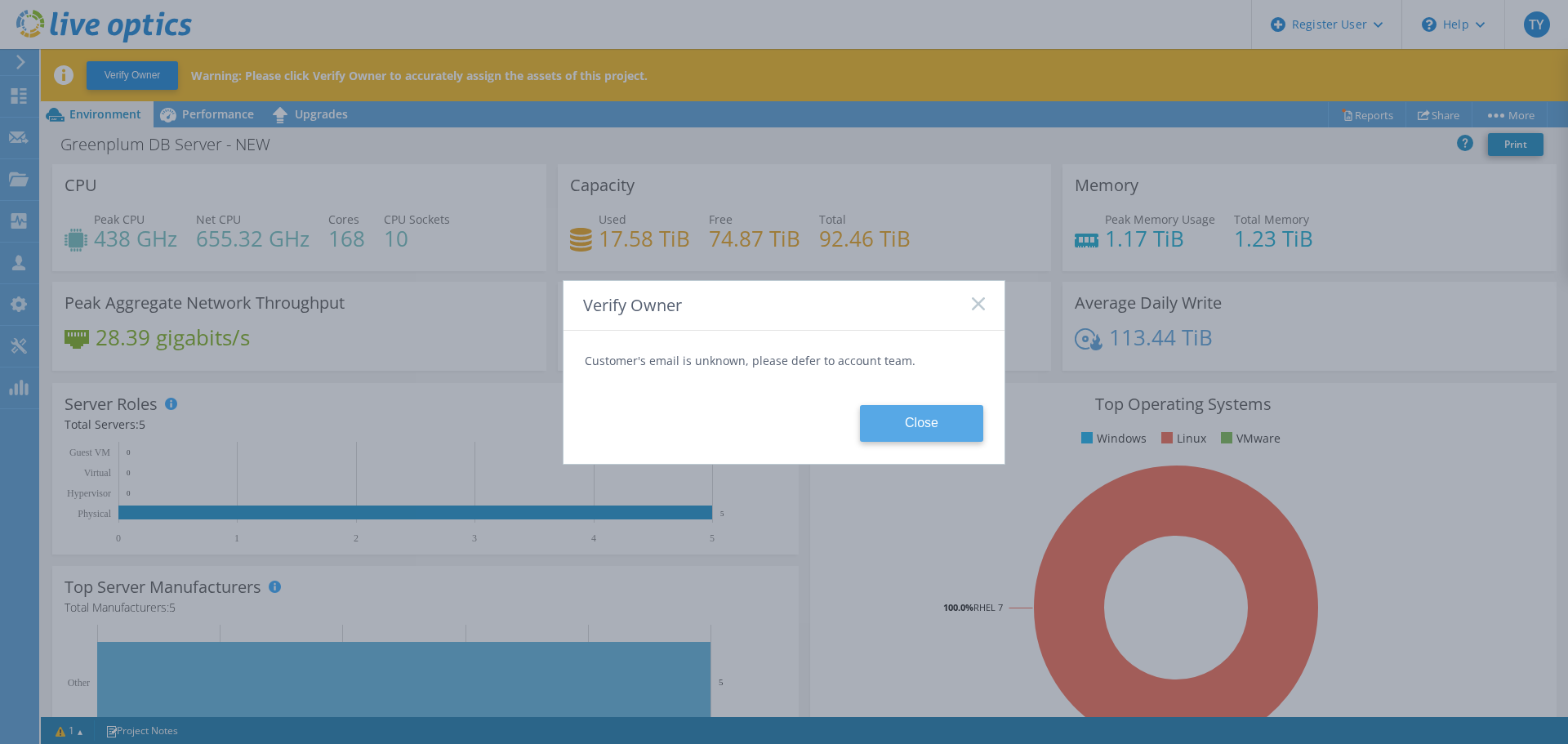
click at [931, 420] on button "Close" at bounding box center [921, 423] width 123 height 37
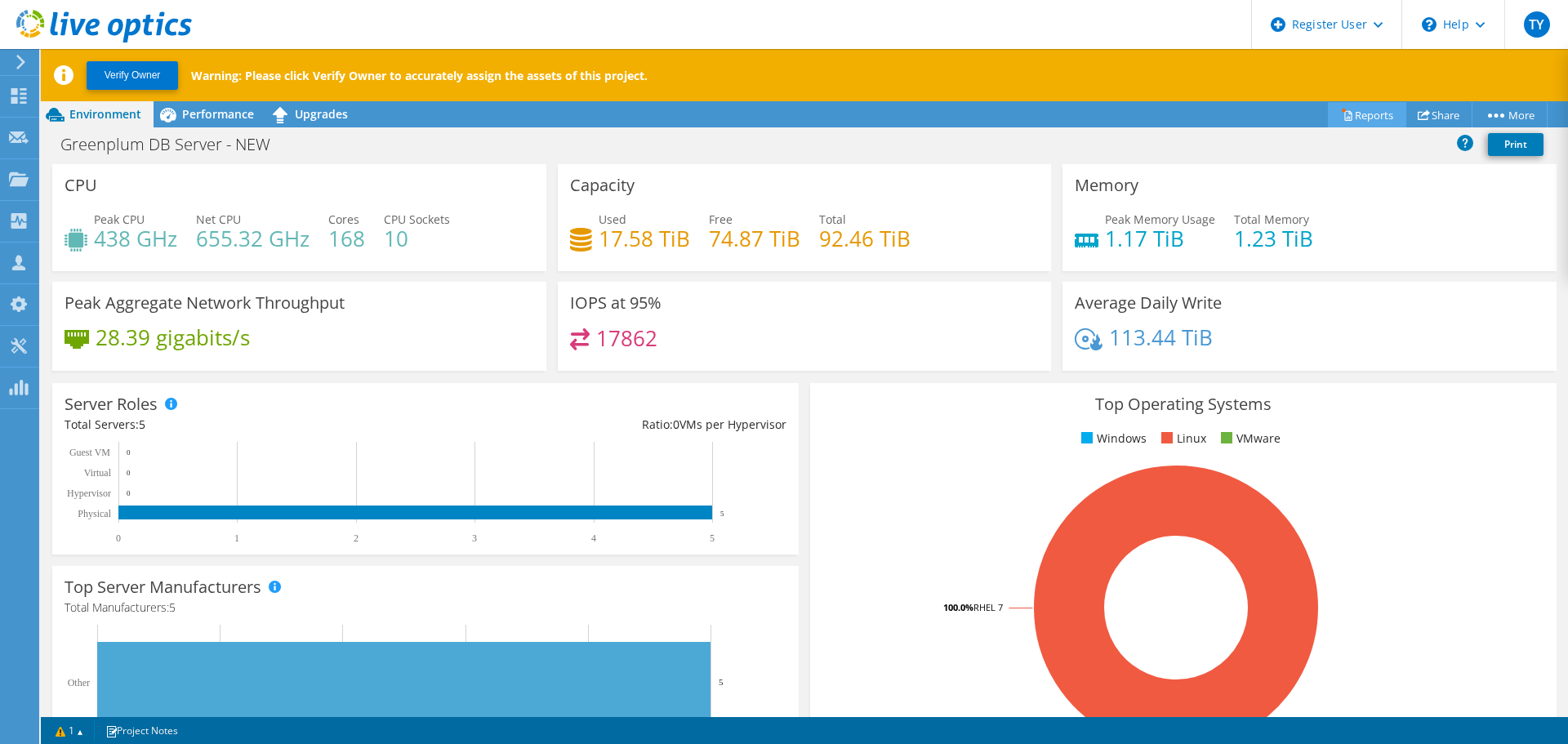
click at [1347, 116] on link "Reports" at bounding box center [1367, 115] width 79 height 25
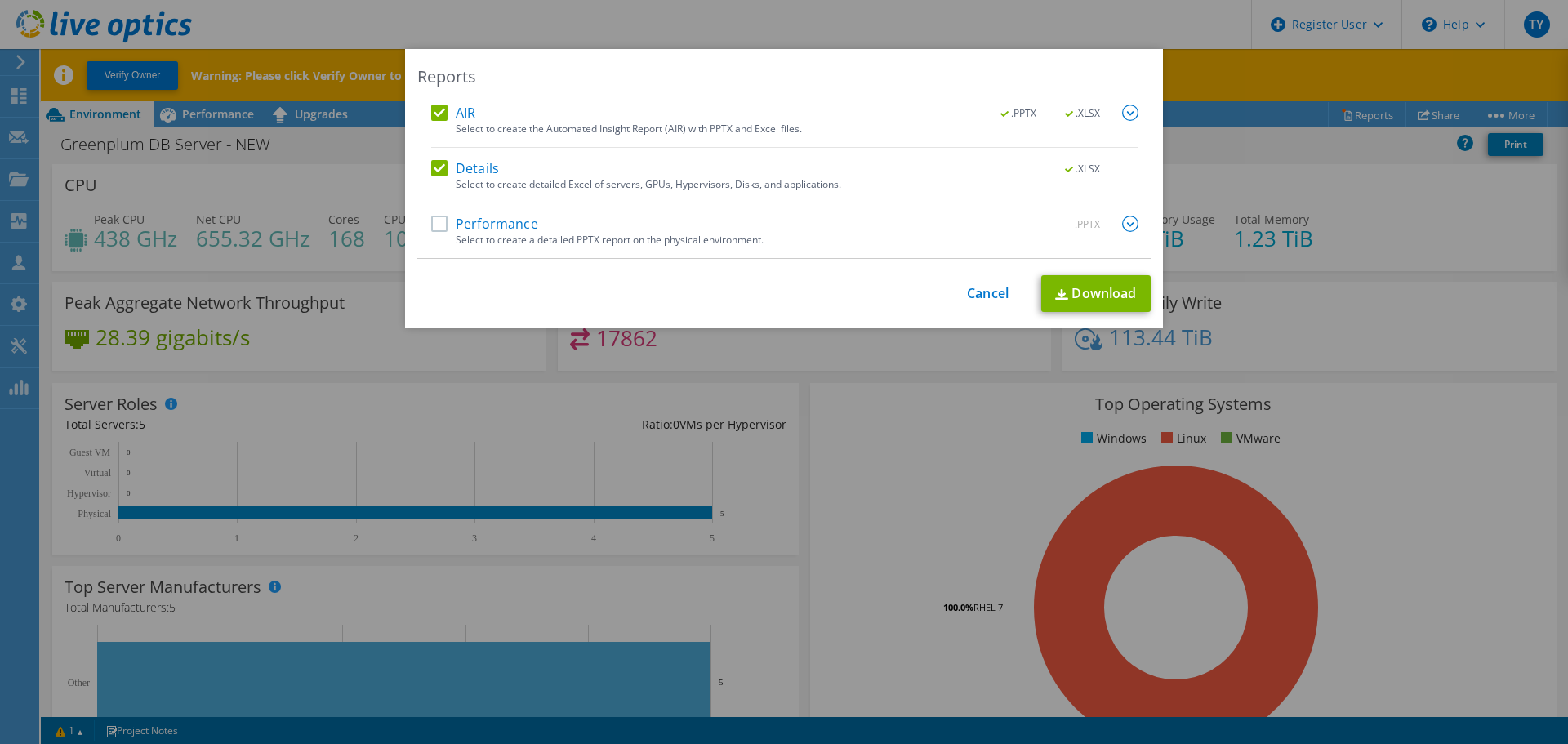
click at [432, 227] on label "Performance" at bounding box center [485, 224] width 107 height 17
click at [0, 0] on input "Performance" at bounding box center [0, 0] width 0 height 0
click at [432, 173] on label "Details" at bounding box center [465, 168] width 68 height 17
click at [0, 0] on input "Details" at bounding box center [0, 0] width 0 height 0
click at [432, 176] on label "Details" at bounding box center [465, 168] width 68 height 17
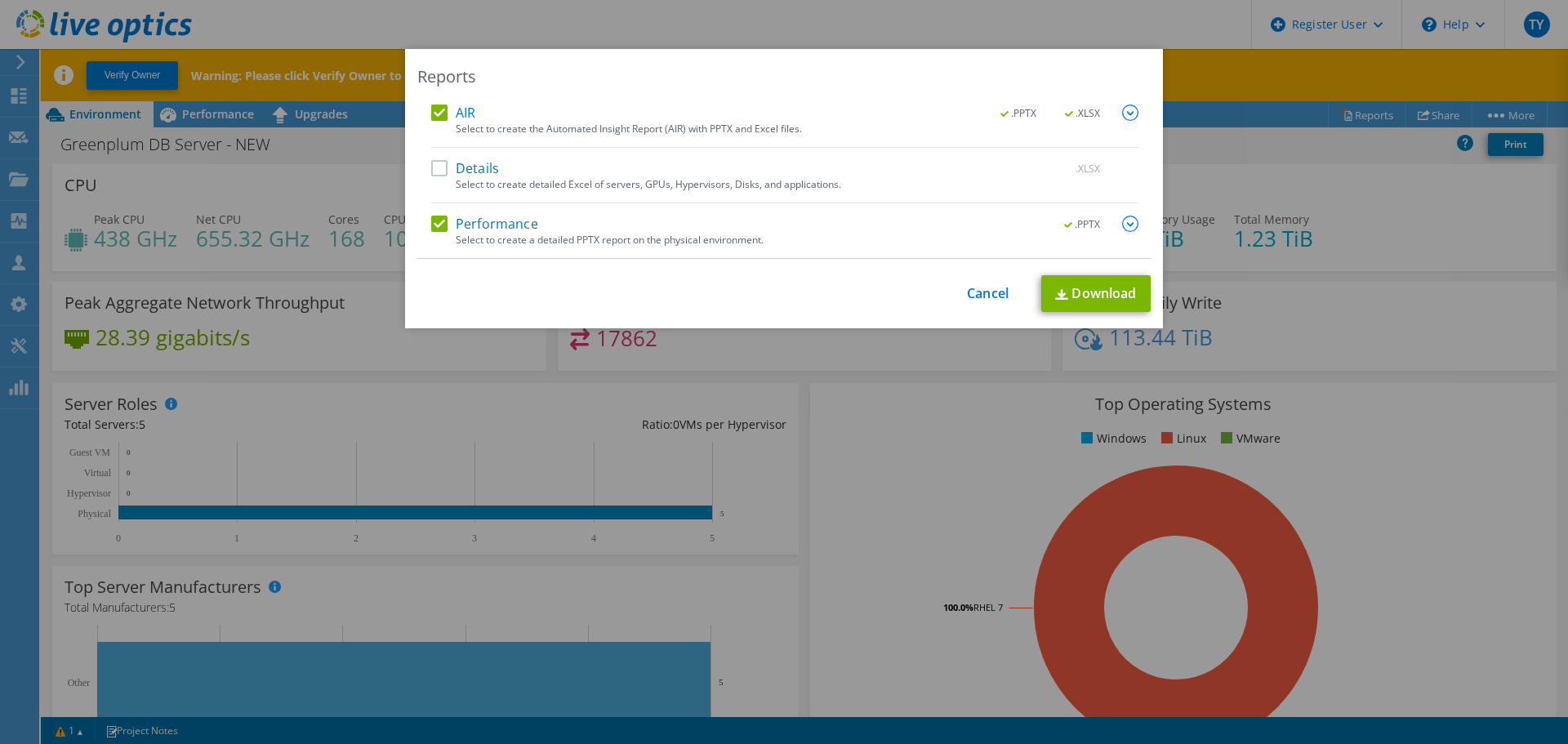
click at [0, 0] on input "Details" at bounding box center [0, 0] width 0 height 0
click at [1089, 290] on link "Download" at bounding box center [1096, 293] width 110 height 37
click at [983, 293] on link "Cancel" at bounding box center [988, 293] width 42 height 16
